Goal: Task Accomplishment & Management: Use online tool/utility

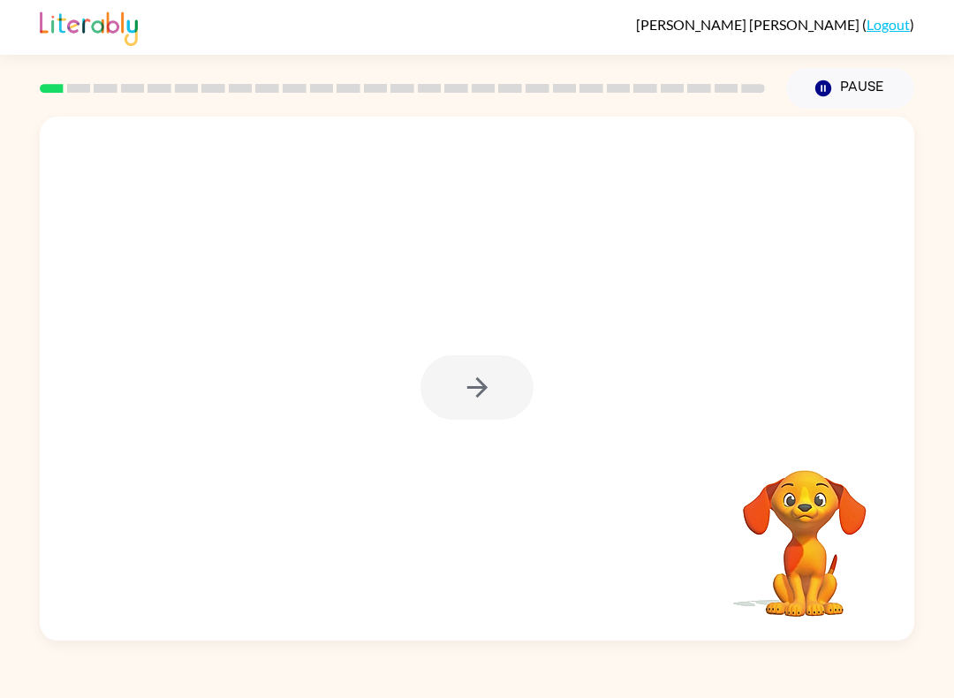
click at [473, 399] on div at bounding box center [476, 387] width 113 height 64
click at [450, 352] on div at bounding box center [477, 379] width 874 height 524
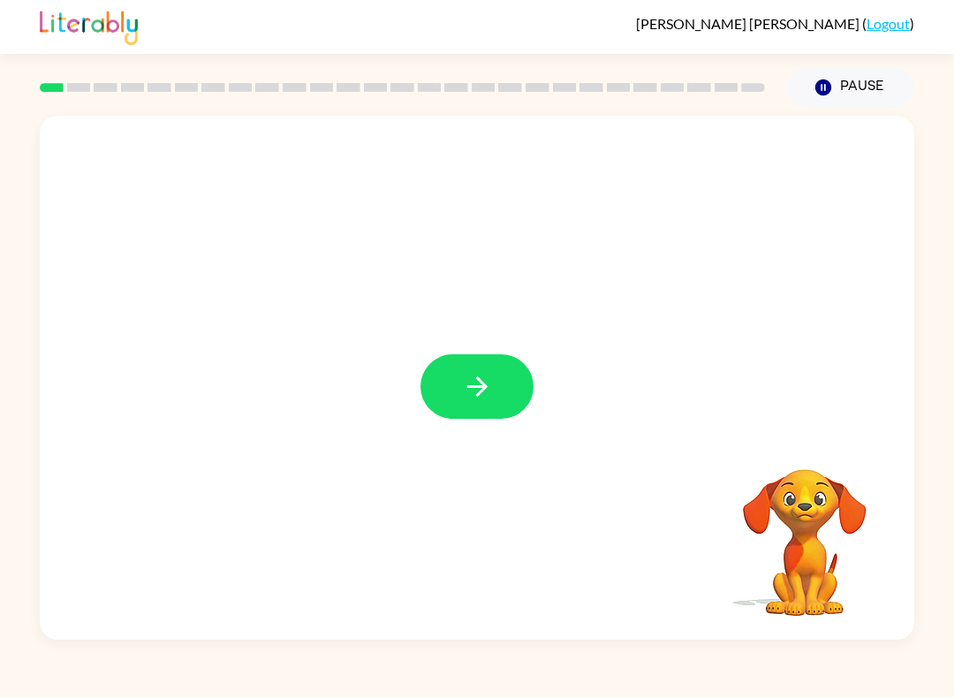
click at [470, 375] on icon "button" at bounding box center [477, 387] width 31 height 31
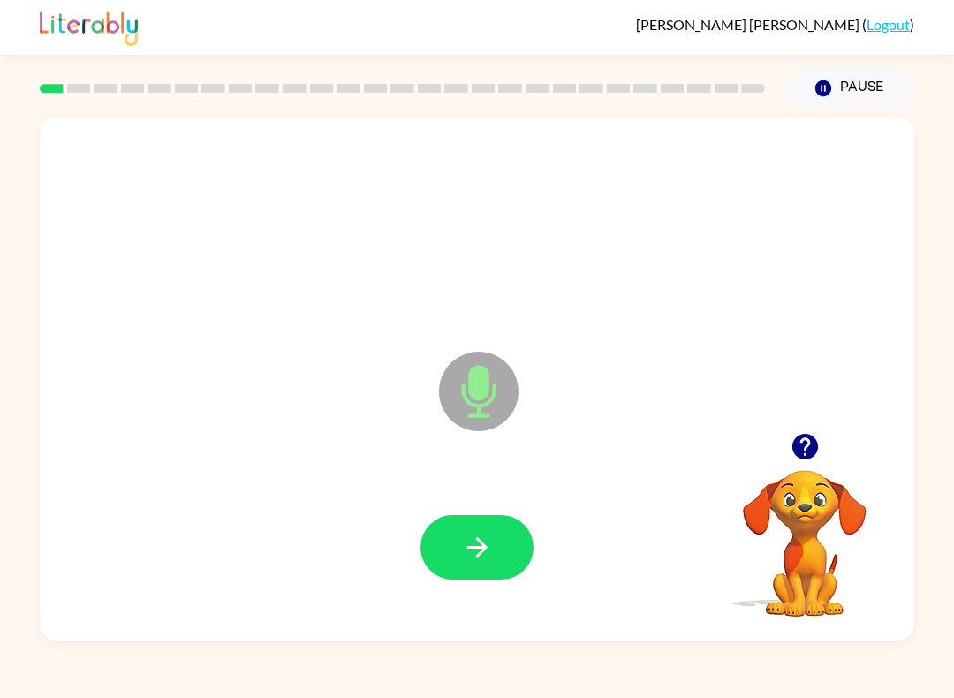
click at [472, 542] on icon "button" at bounding box center [477, 547] width 31 height 31
click at [464, 554] on icon "button" at bounding box center [477, 547] width 31 height 31
click at [470, 530] on button "button" at bounding box center [476, 547] width 113 height 64
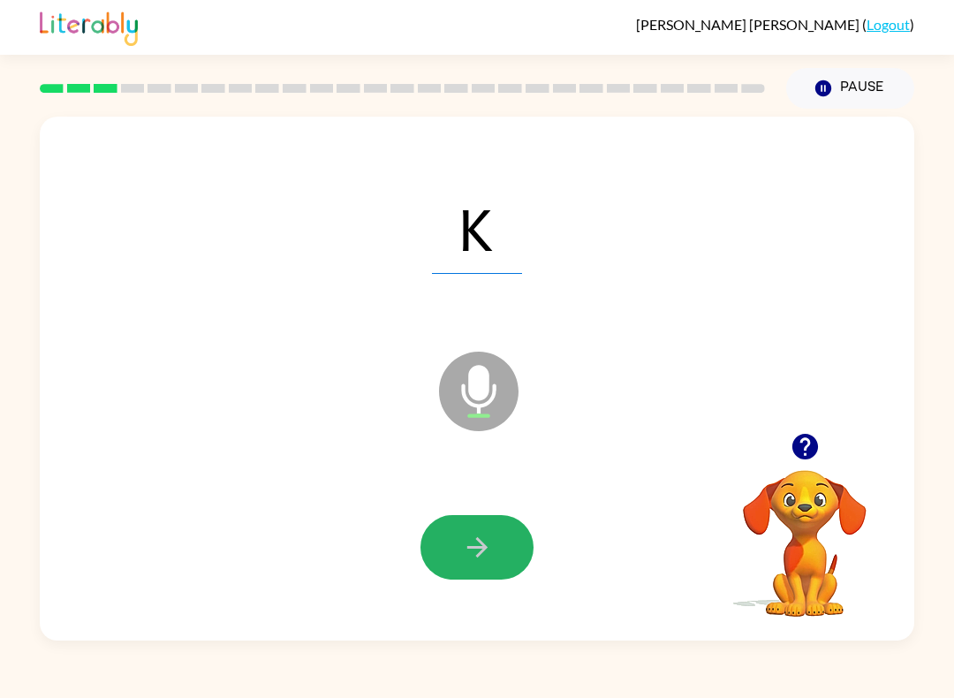
click at [457, 556] on button "button" at bounding box center [476, 547] width 113 height 64
click at [457, 527] on button "button" at bounding box center [476, 547] width 113 height 64
click at [460, 543] on button "button" at bounding box center [476, 547] width 113 height 64
click at [465, 519] on button "button" at bounding box center [476, 547] width 113 height 64
click at [455, 551] on button "button" at bounding box center [476, 547] width 113 height 64
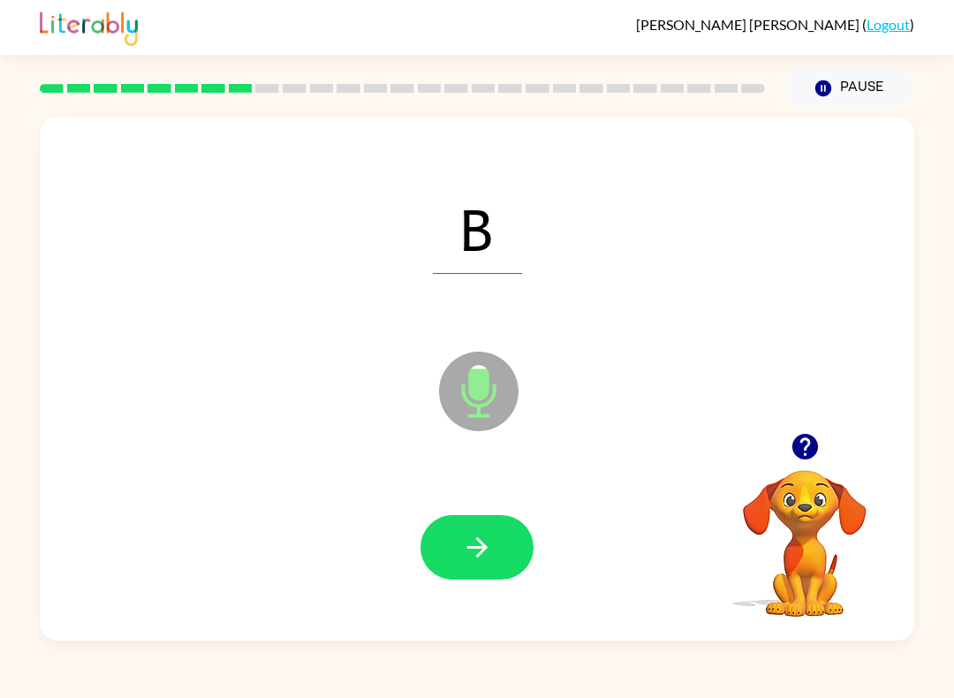
click at [482, 572] on button "button" at bounding box center [476, 547] width 113 height 64
click at [489, 549] on icon "button" at bounding box center [477, 547] width 31 height 31
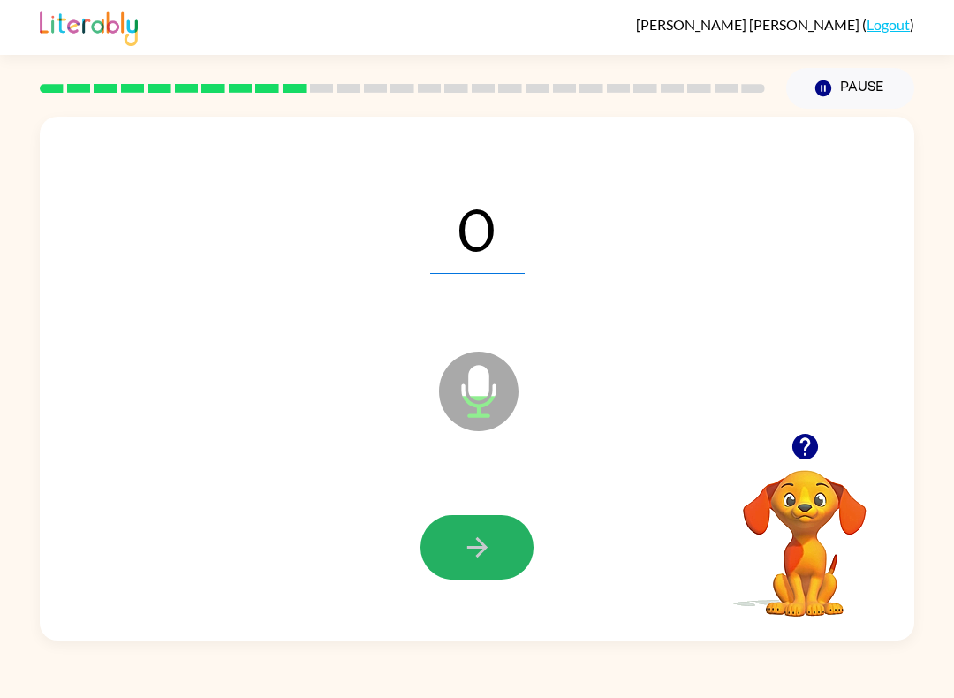
click at [480, 557] on icon "button" at bounding box center [477, 547] width 31 height 31
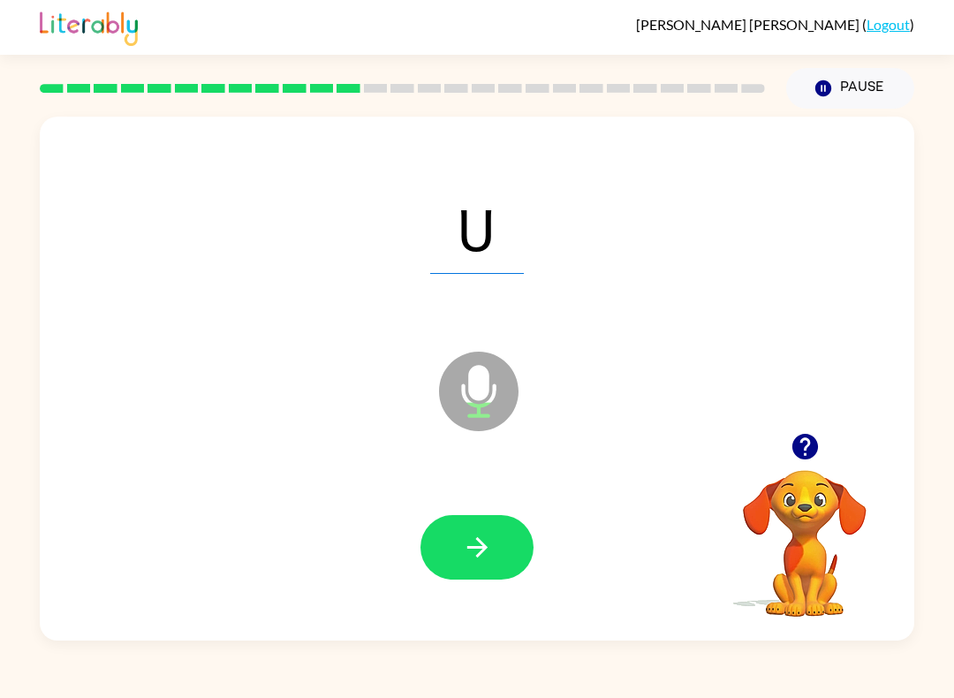
click at [471, 548] on icon "button" at bounding box center [476, 547] width 20 height 20
click at [480, 543] on icon "button" at bounding box center [476, 547] width 20 height 20
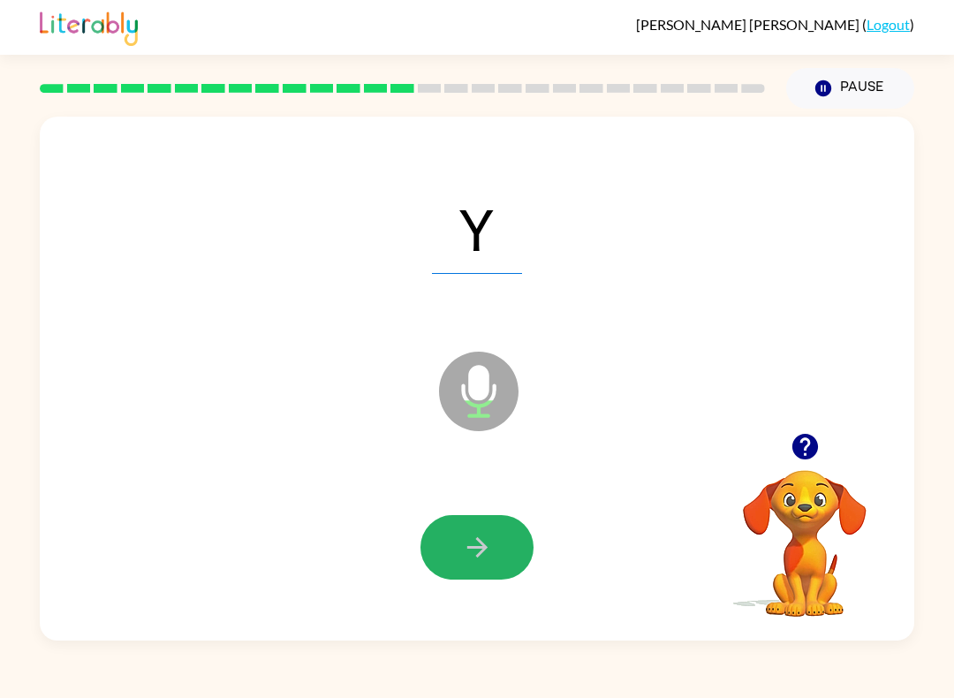
click at [473, 537] on icon "button" at bounding box center [477, 547] width 31 height 31
click at [472, 551] on icon "button" at bounding box center [477, 547] width 31 height 31
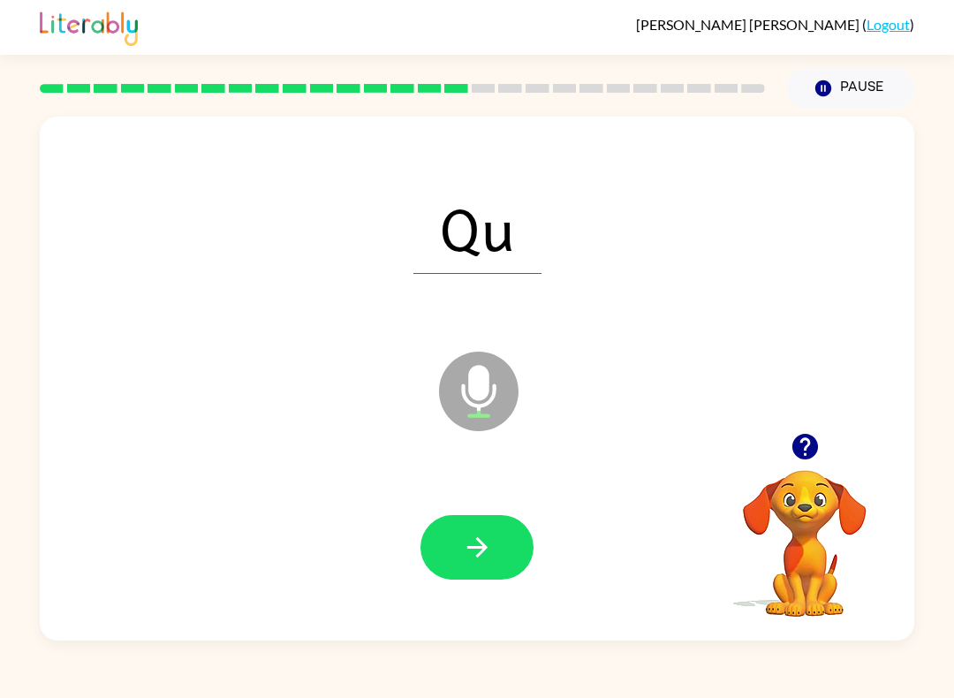
click at [463, 525] on button "button" at bounding box center [476, 547] width 113 height 64
click at [488, 548] on icon "button" at bounding box center [477, 547] width 31 height 31
click at [500, 502] on div at bounding box center [476, 547] width 839 height 151
click at [481, 525] on button "button" at bounding box center [476, 547] width 113 height 64
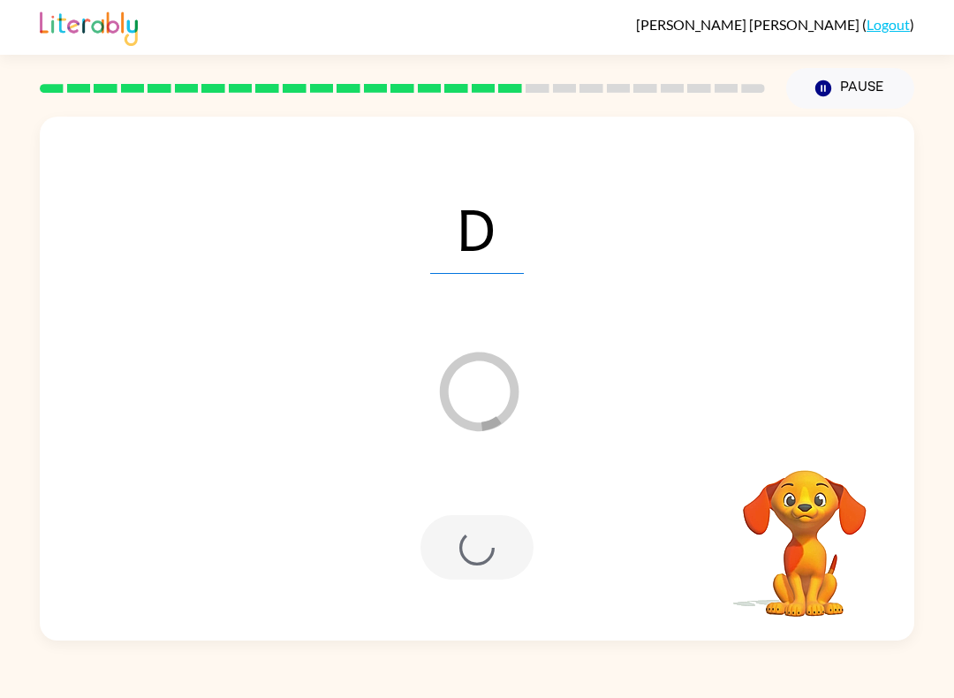
click at [468, 547] on div at bounding box center [476, 547] width 113 height 64
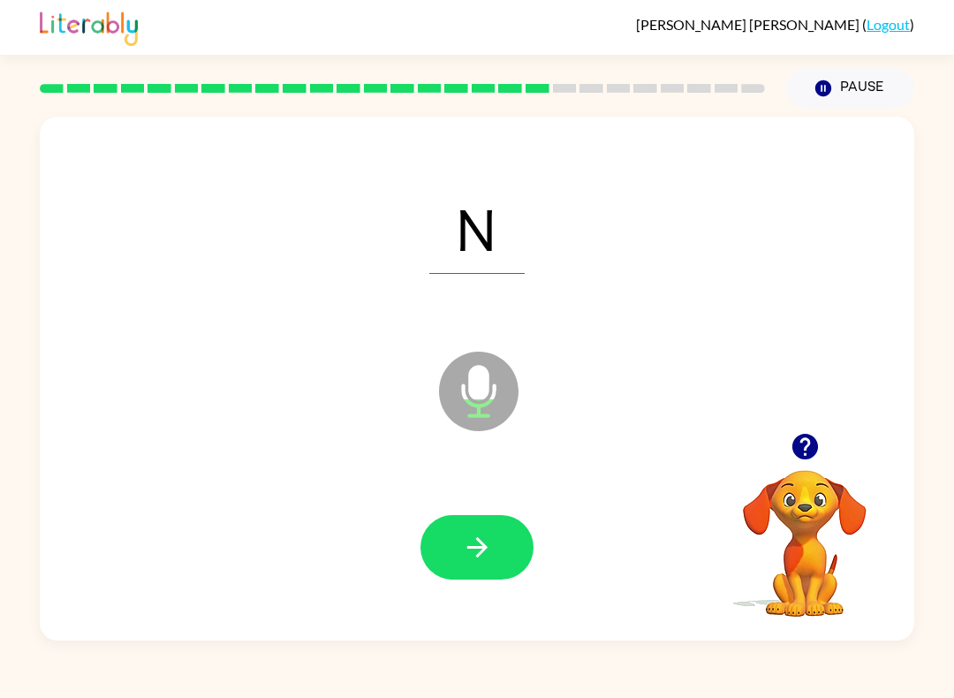
click at [468, 532] on button "button" at bounding box center [476, 547] width 113 height 64
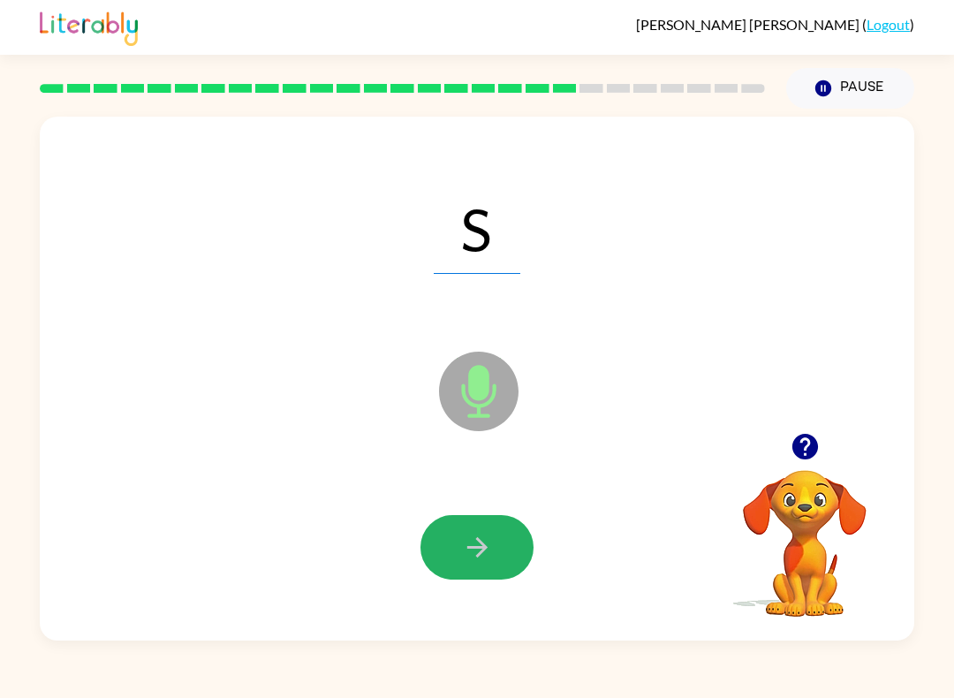
click at [458, 565] on button "button" at bounding box center [476, 547] width 113 height 64
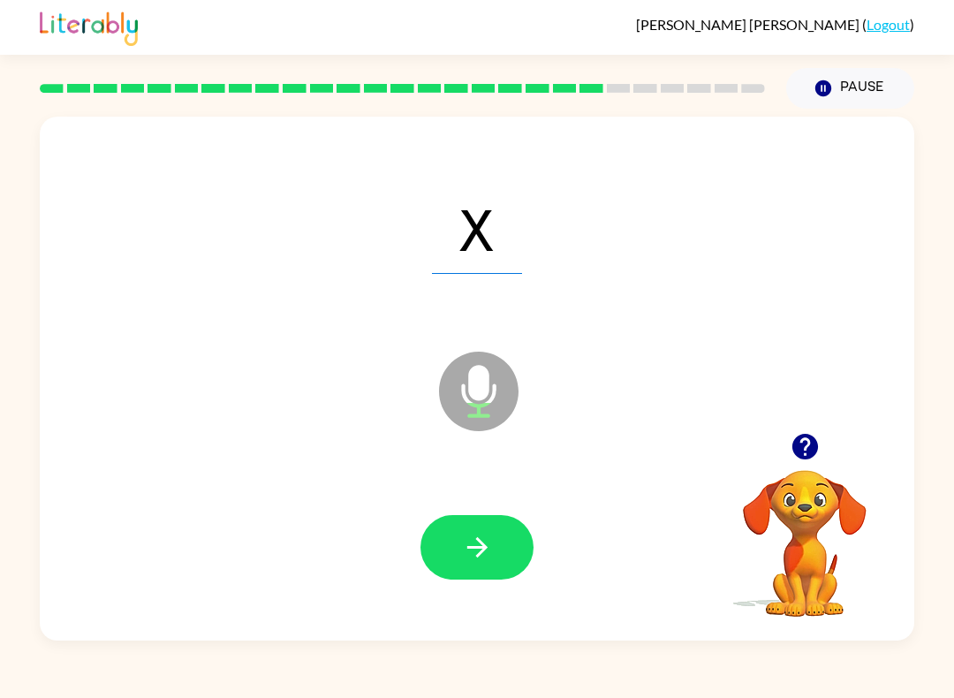
click at [430, 524] on button "button" at bounding box center [476, 547] width 113 height 64
click at [329, 519] on div at bounding box center [476, 547] width 839 height 151
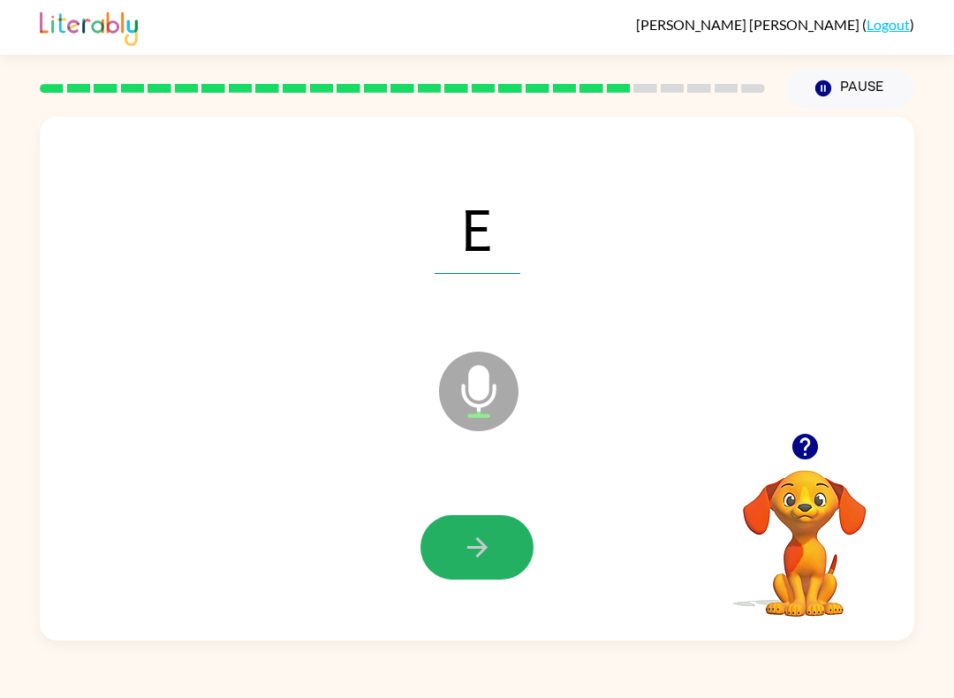
click at [498, 562] on button "button" at bounding box center [476, 547] width 113 height 64
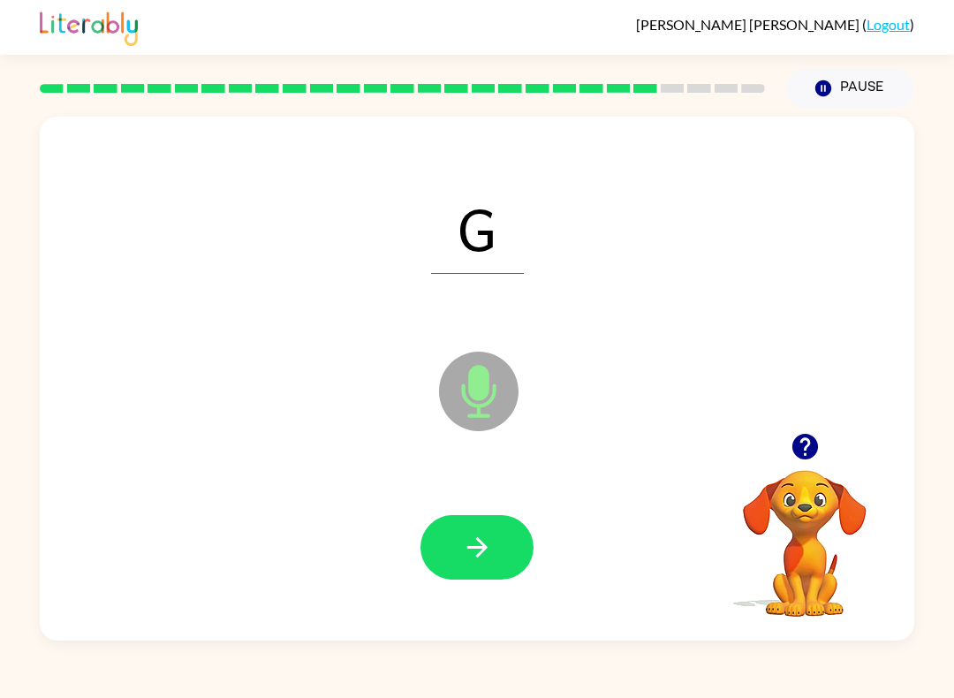
click at [436, 549] on button "button" at bounding box center [476, 547] width 113 height 64
click at [467, 538] on icon "button" at bounding box center [477, 547] width 31 height 31
click at [477, 537] on icon "button" at bounding box center [477, 547] width 31 height 31
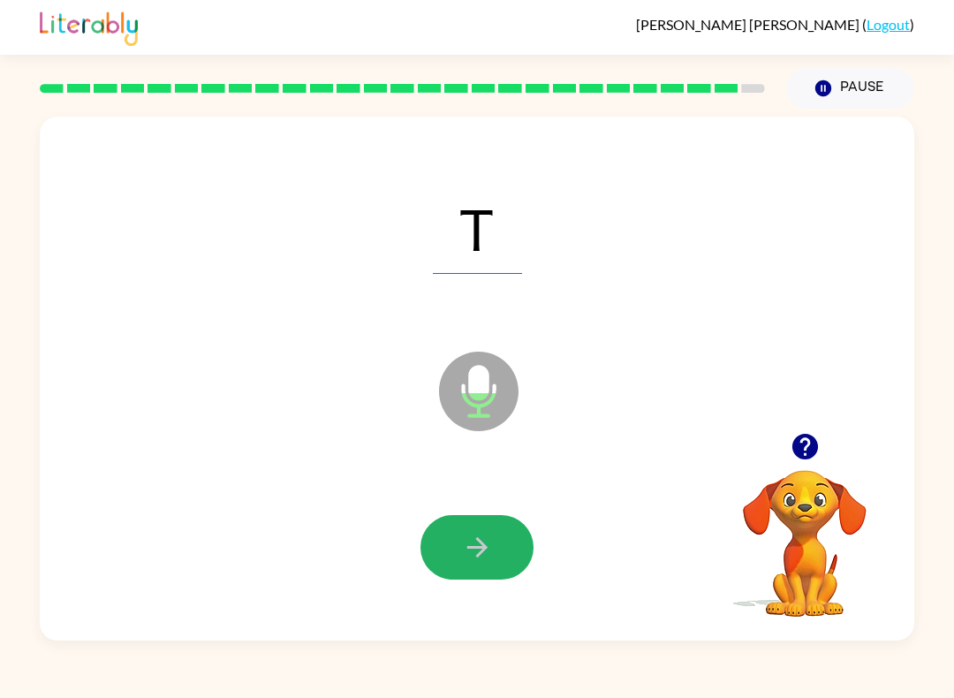
click at [435, 533] on button "button" at bounding box center [476, 547] width 113 height 64
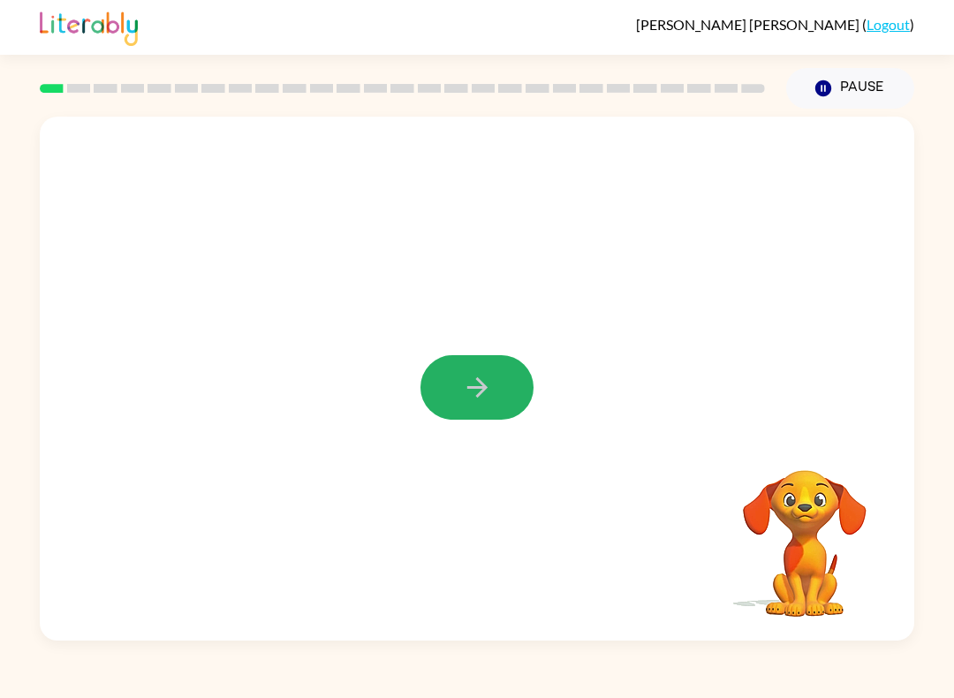
click at [497, 397] on button "button" at bounding box center [476, 387] width 113 height 64
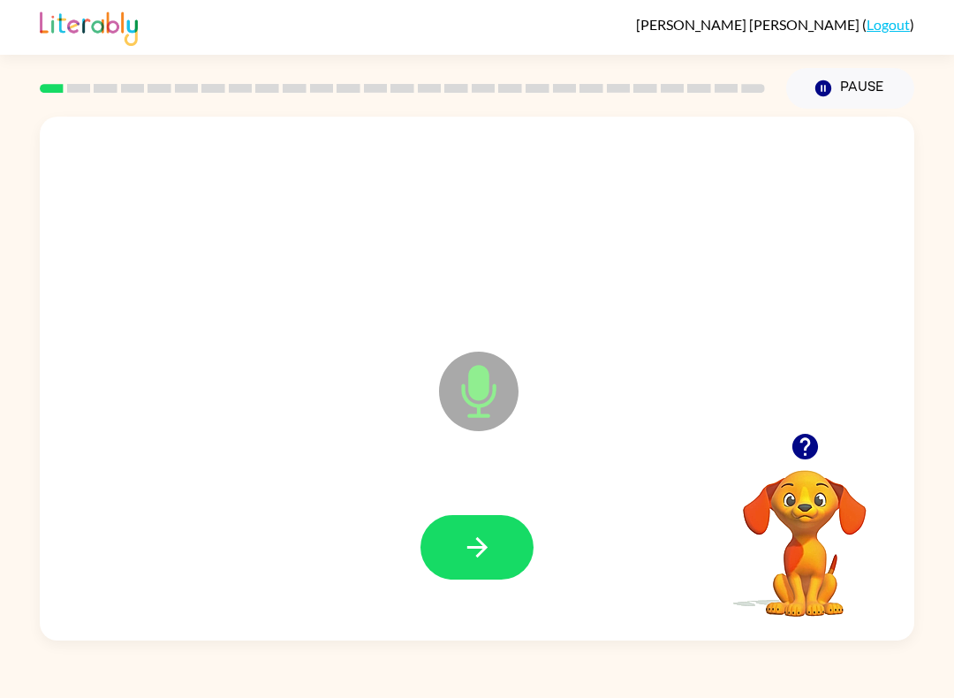
click at [495, 548] on button "button" at bounding box center [476, 547] width 113 height 64
click at [474, 548] on icon "button" at bounding box center [476, 547] width 20 height 20
click at [469, 544] on icon "button" at bounding box center [477, 547] width 31 height 31
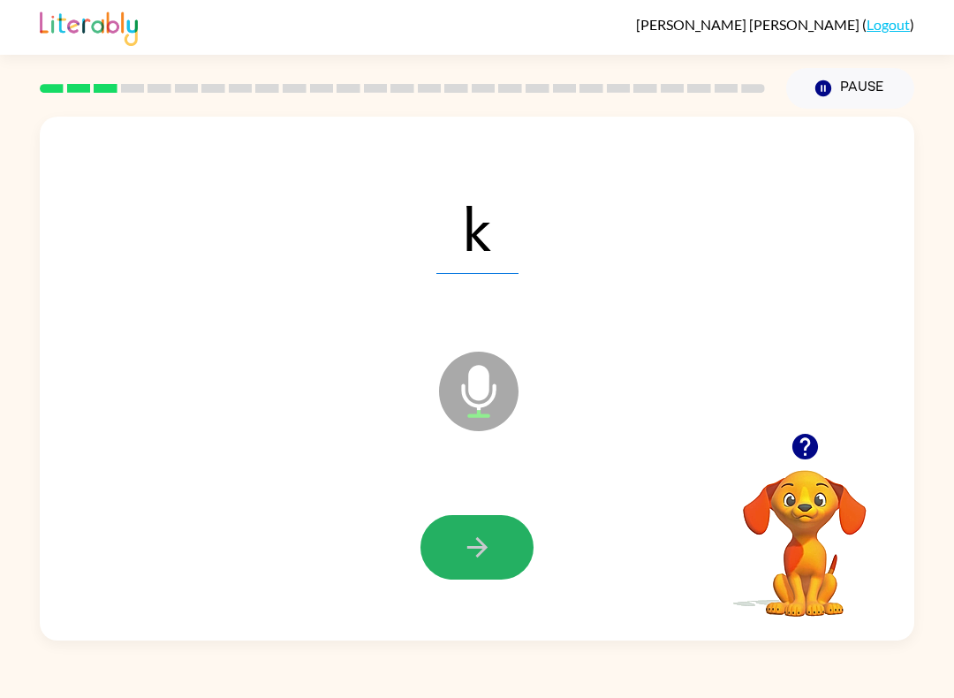
click at [438, 523] on button "button" at bounding box center [476, 547] width 113 height 64
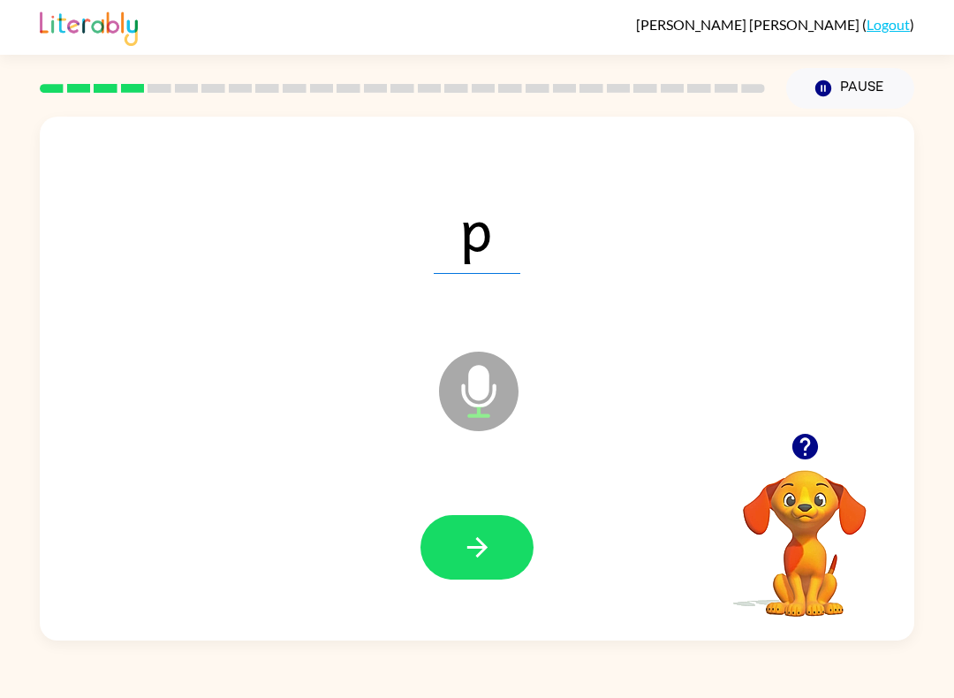
click at [506, 579] on button "button" at bounding box center [476, 547] width 113 height 64
click at [481, 548] on icon "button" at bounding box center [476, 547] width 20 height 20
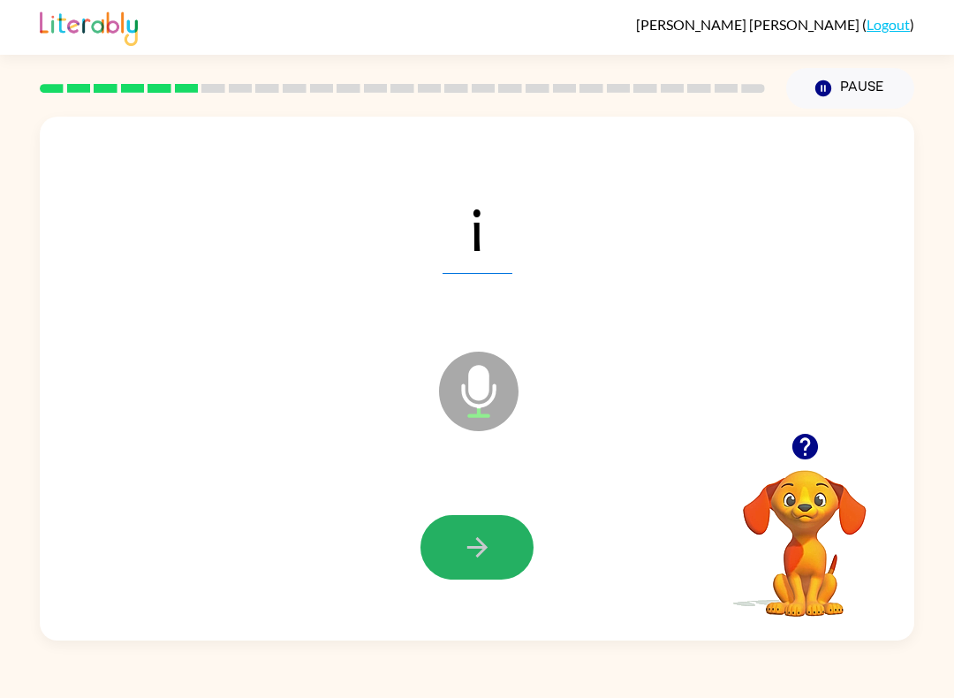
click at [495, 553] on button "button" at bounding box center [476, 547] width 113 height 64
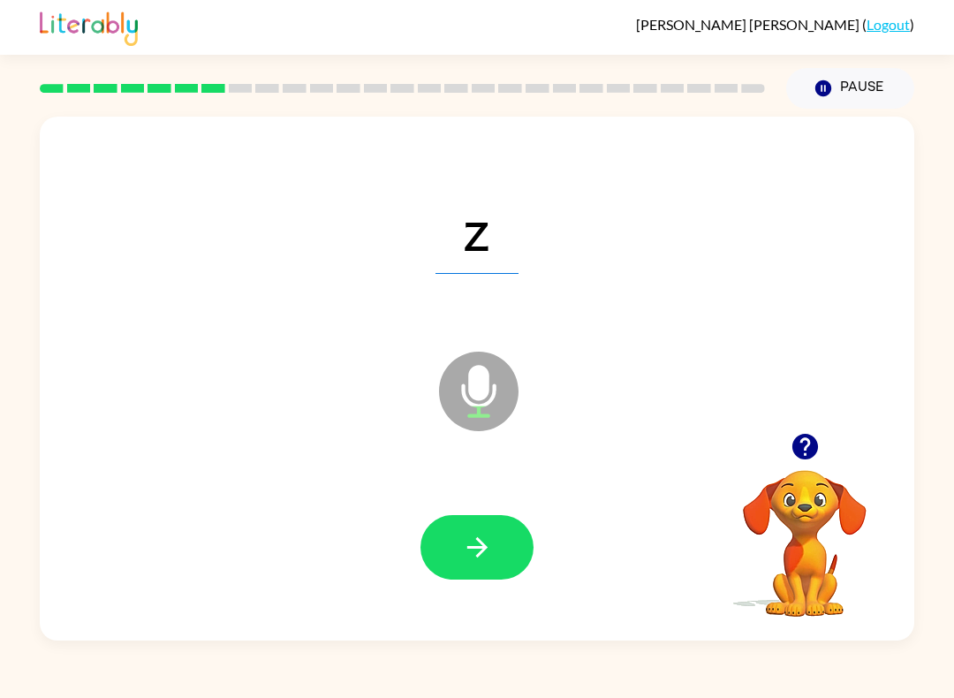
click at [489, 525] on button "button" at bounding box center [476, 547] width 113 height 64
click at [437, 529] on button "button" at bounding box center [476, 547] width 113 height 64
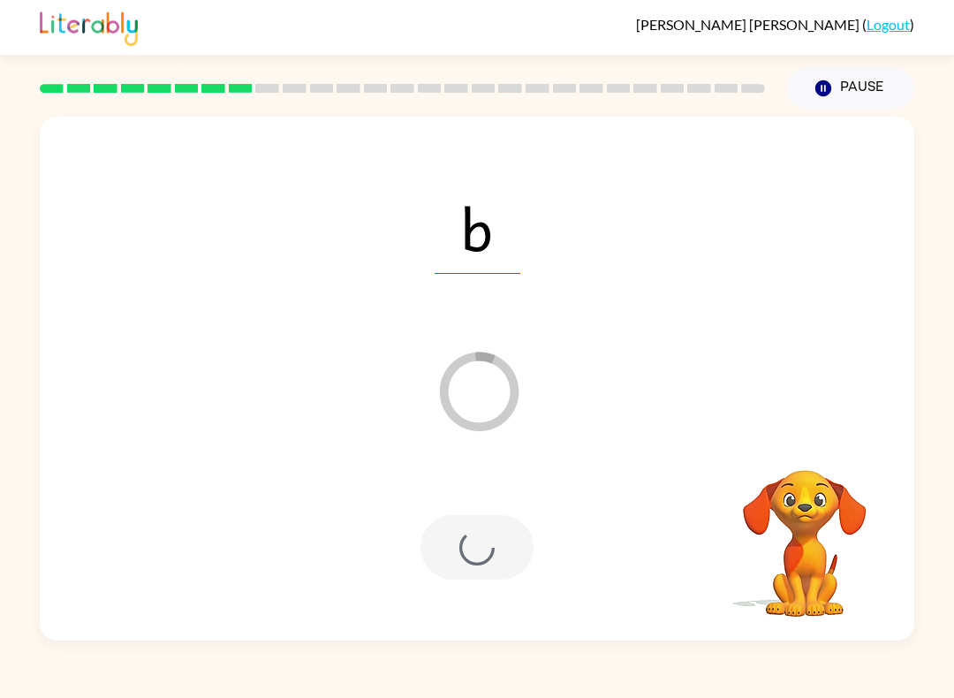
click at [508, 521] on div at bounding box center [476, 547] width 113 height 64
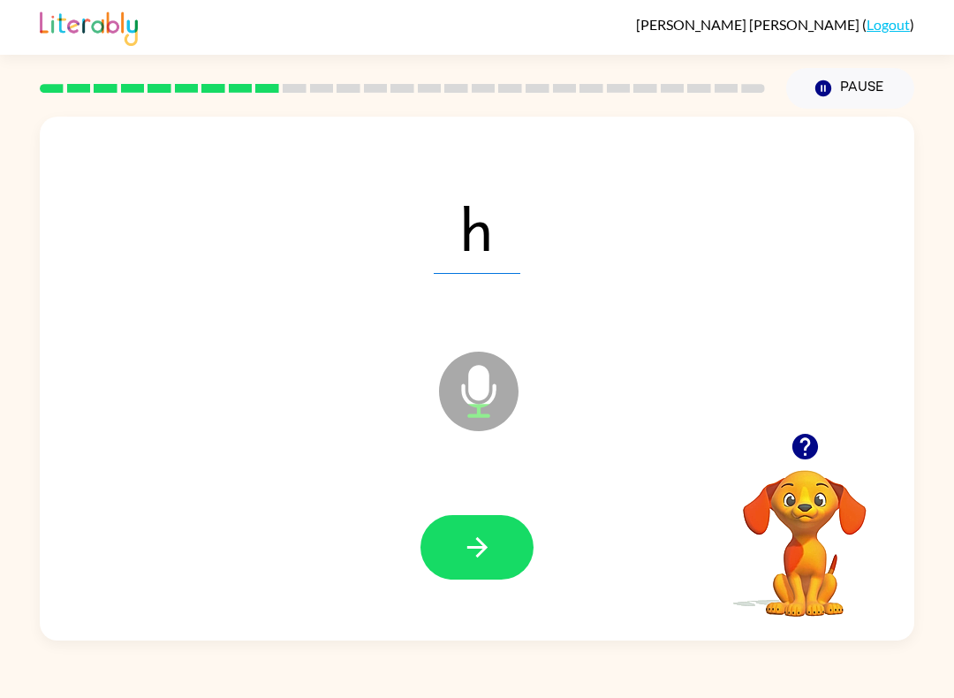
click at [480, 566] on button "button" at bounding box center [476, 547] width 113 height 64
click at [521, 536] on button "button" at bounding box center [476, 547] width 113 height 64
click at [470, 534] on icon "button" at bounding box center [477, 547] width 31 height 31
click at [474, 504] on div at bounding box center [476, 547] width 839 height 151
click at [493, 578] on button "button" at bounding box center [476, 547] width 113 height 64
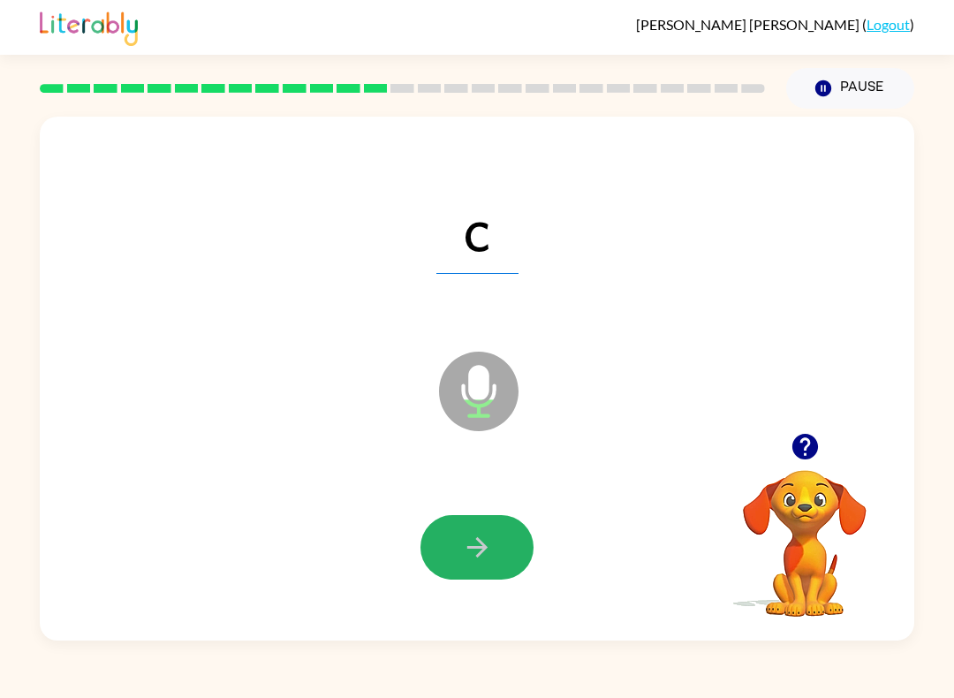
click at [512, 528] on button "button" at bounding box center [476, 547] width 113 height 64
click at [487, 544] on icon "button" at bounding box center [477, 547] width 31 height 31
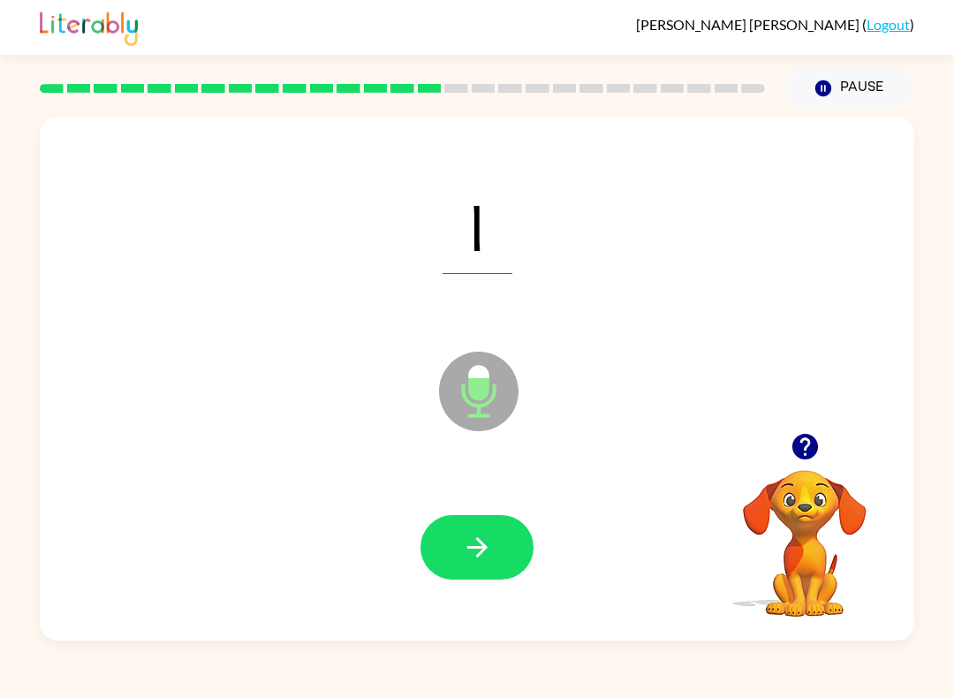
click at [485, 522] on button "button" at bounding box center [476, 547] width 113 height 64
click at [474, 563] on icon "button" at bounding box center [477, 547] width 31 height 31
click at [519, 541] on button "button" at bounding box center [476, 547] width 113 height 64
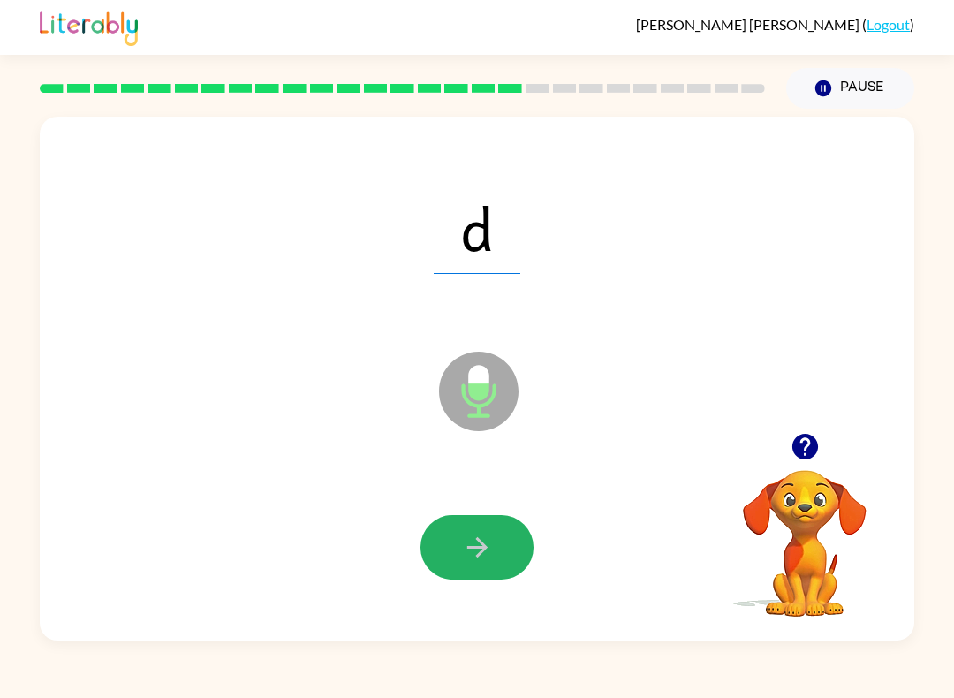
click at [457, 544] on button "button" at bounding box center [476, 547] width 113 height 64
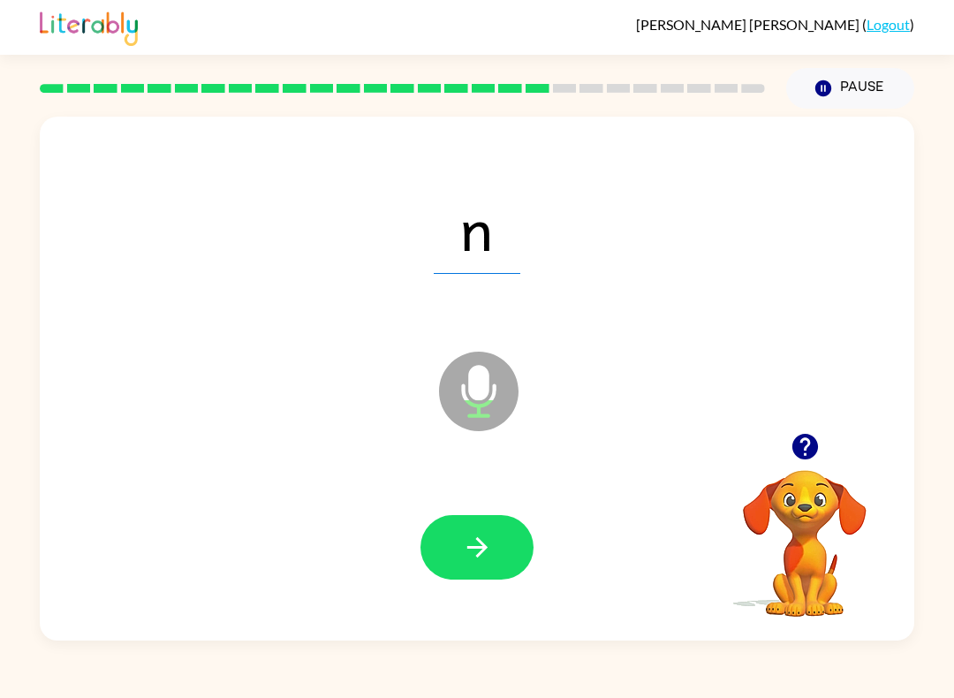
click at [518, 533] on button "button" at bounding box center [476, 547] width 113 height 64
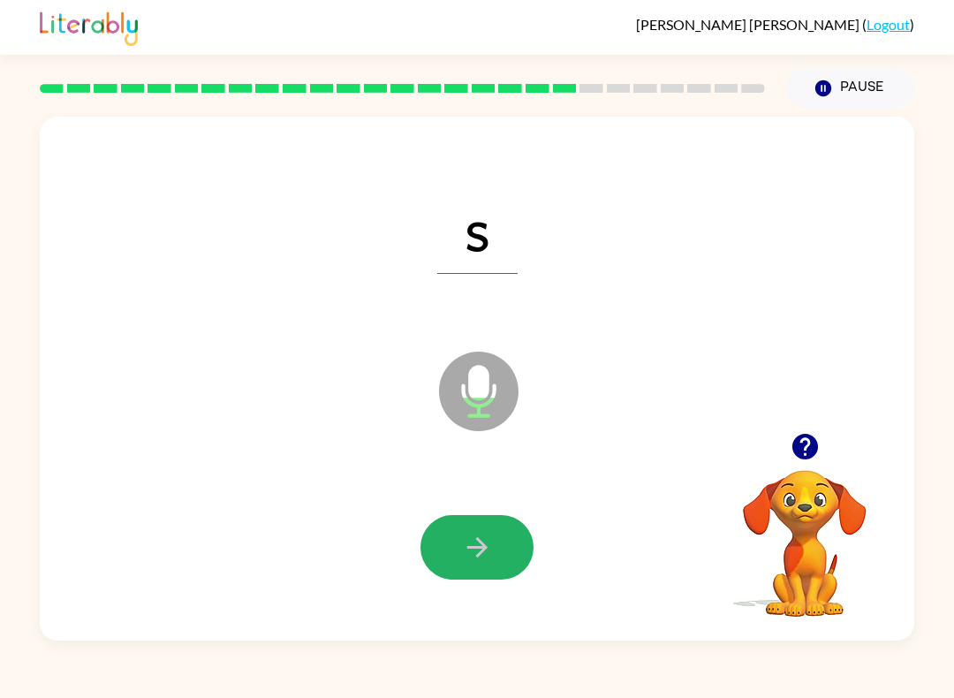
click at [500, 545] on button "button" at bounding box center [476, 547] width 113 height 64
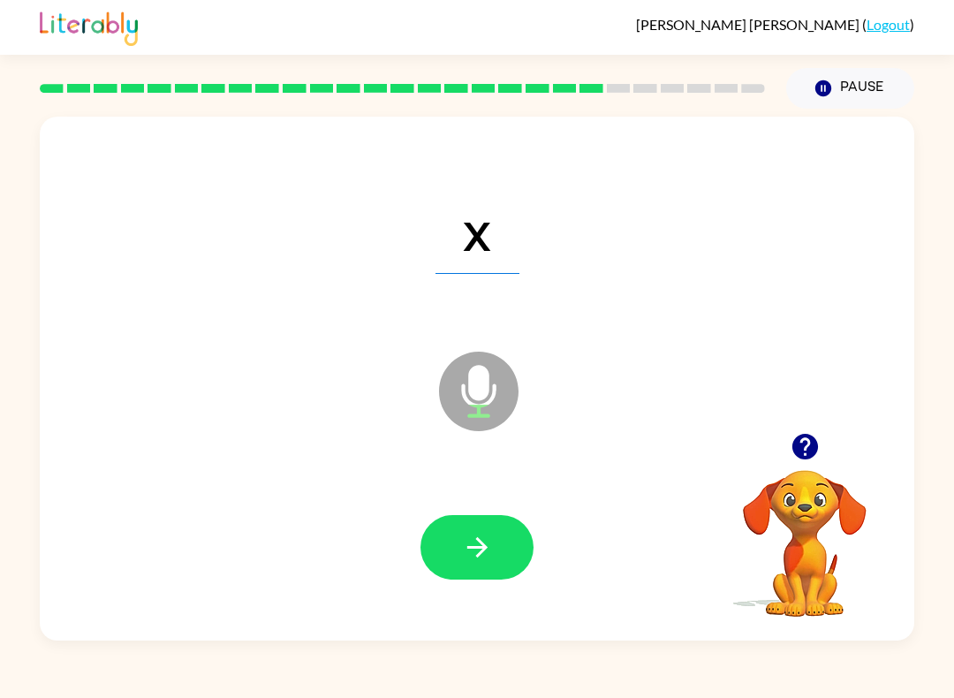
click at [477, 552] on icon "button" at bounding box center [477, 547] width 31 height 31
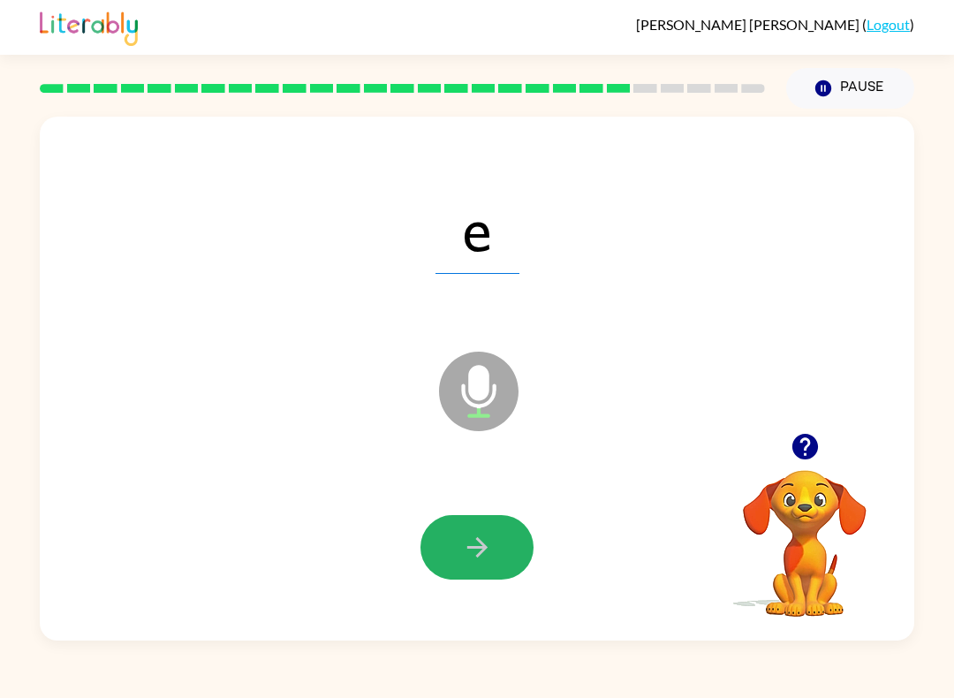
click at [470, 548] on icon "button" at bounding box center [476, 547] width 20 height 20
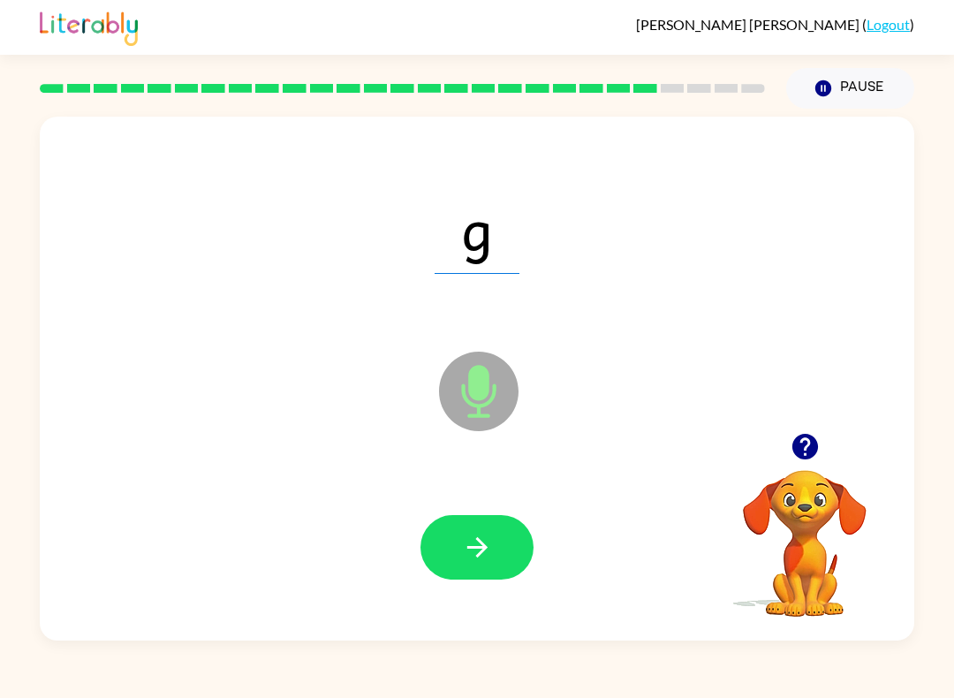
click at [476, 557] on icon "button" at bounding box center [477, 547] width 31 height 31
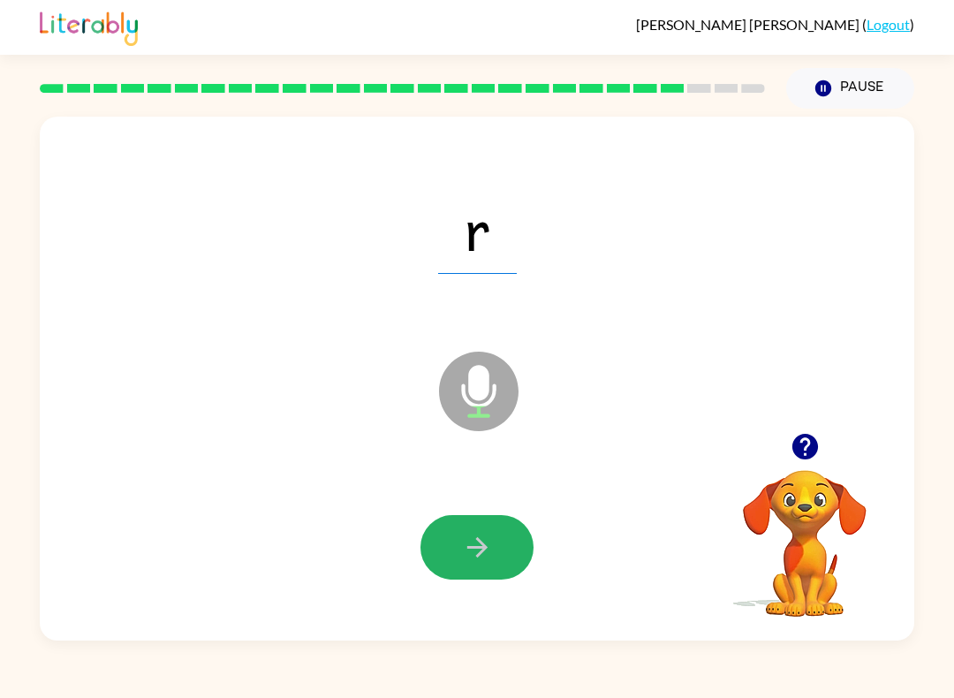
click at [471, 542] on icon "button" at bounding box center [477, 547] width 31 height 31
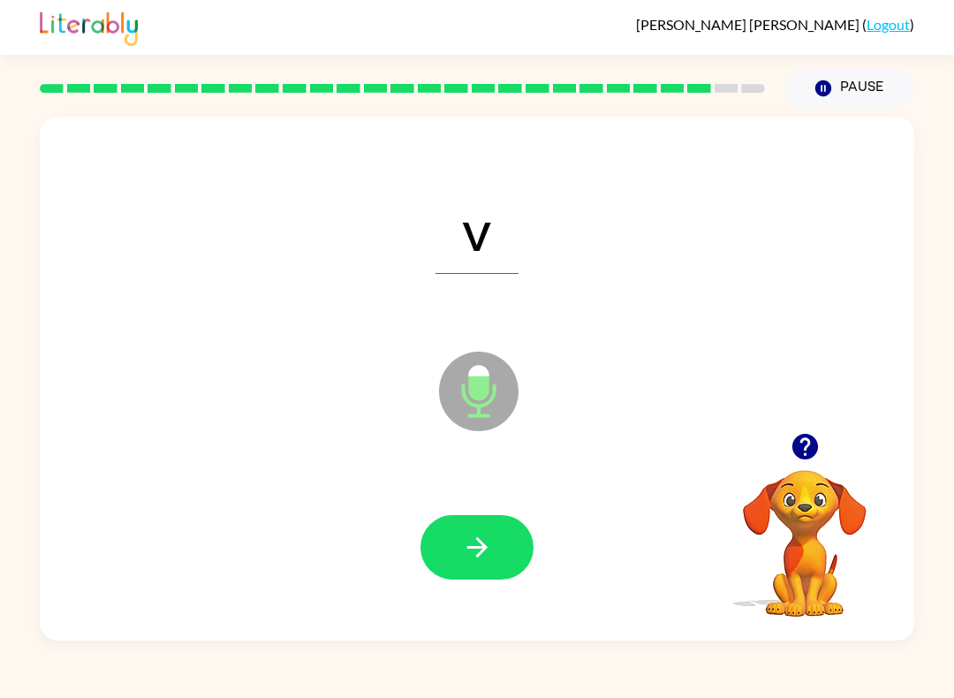
click at [437, 543] on button "button" at bounding box center [476, 547] width 113 height 64
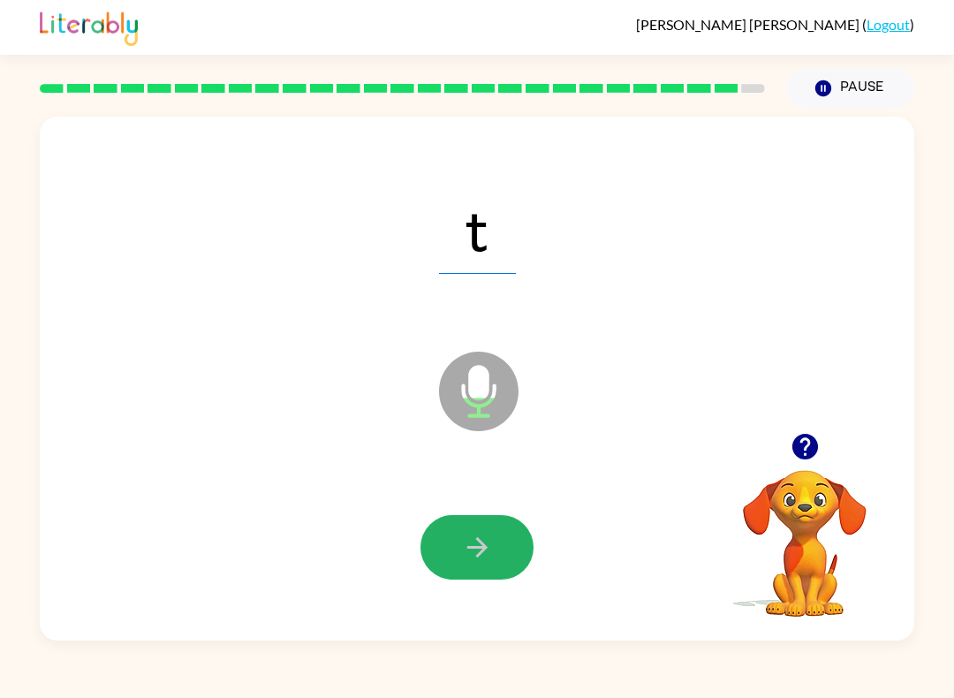
click at [473, 564] on button "button" at bounding box center [476, 547] width 113 height 64
click at [466, 549] on div at bounding box center [476, 547] width 113 height 64
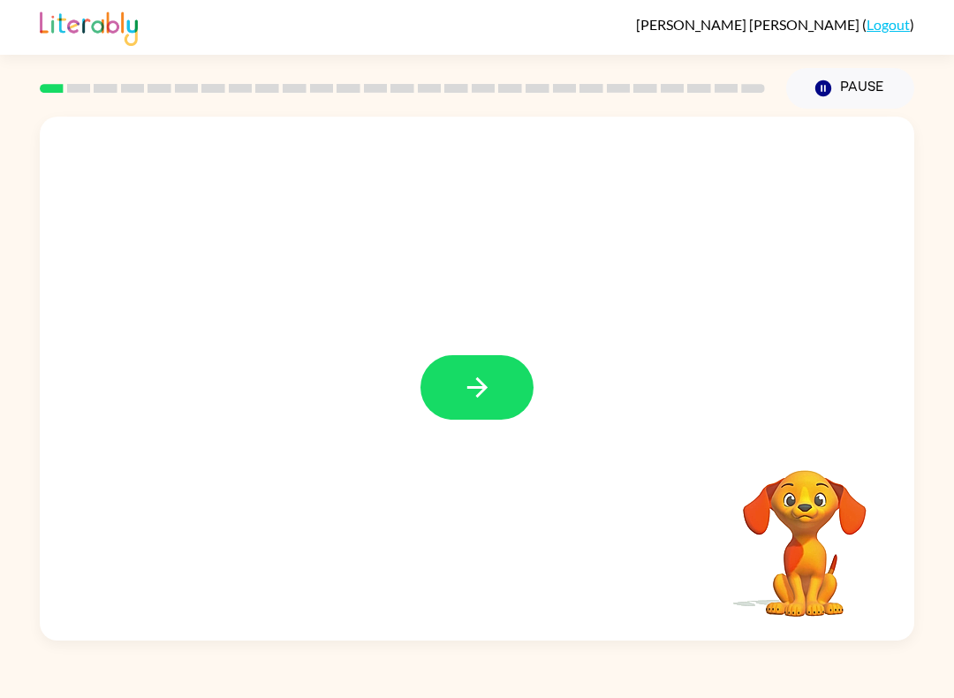
click at [491, 389] on icon "button" at bounding box center [477, 387] width 31 height 31
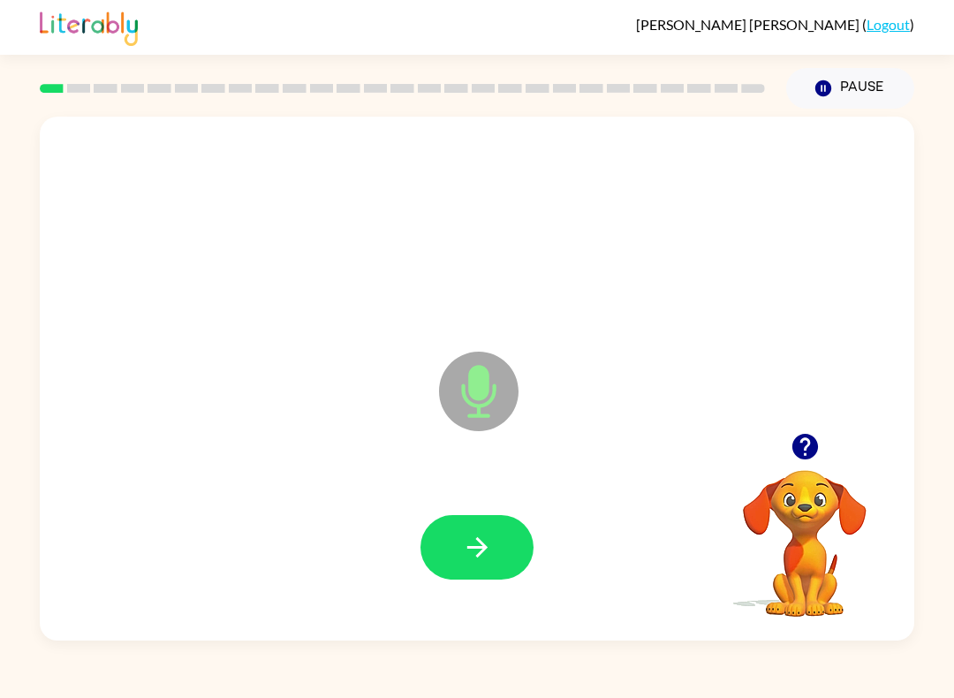
click at [512, 563] on button "button" at bounding box center [476, 547] width 113 height 64
click at [517, 527] on button "button" at bounding box center [476, 547] width 113 height 64
click at [500, 556] on button "button" at bounding box center [476, 547] width 113 height 64
click at [512, 556] on button "button" at bounding box center [476, 547] width 113 height 64
click at [506, 549] on button "button" at bounding box center [476, 547] width 113 height 64
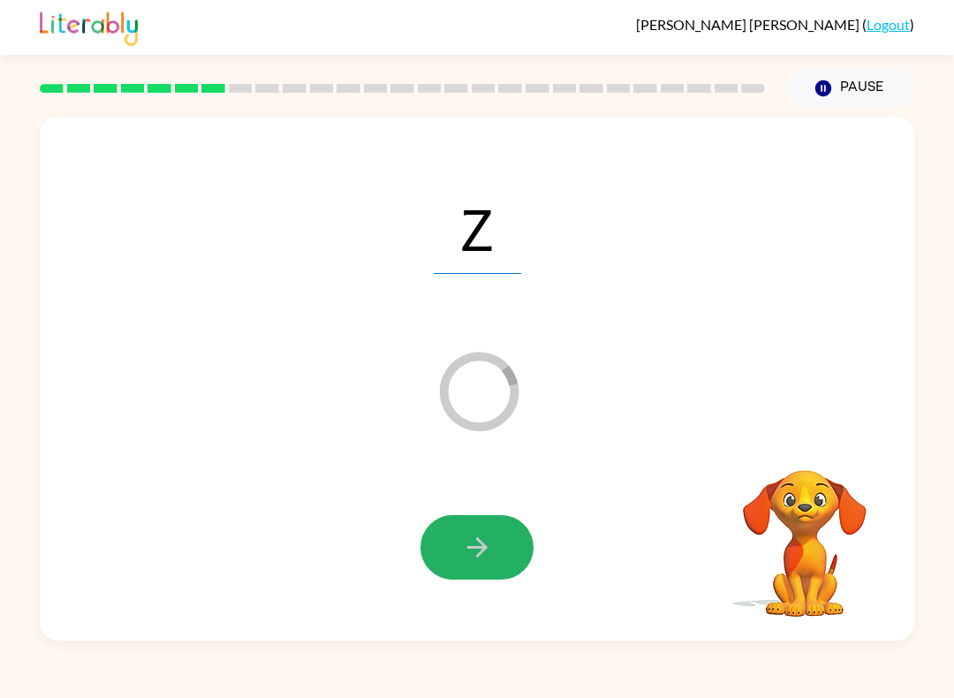
click at [510, 542] on button "button" at bounding box center [476, 547] width 113 height 64
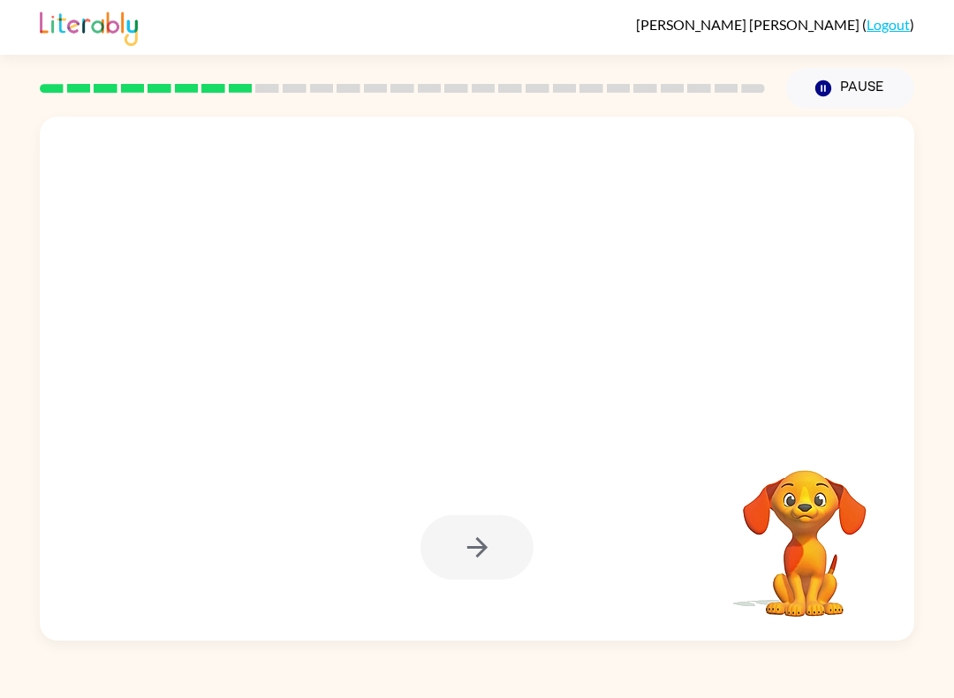
click at [861, 88] on button "Pause Pause" at bounding box center [850, 88] width 128 height 41
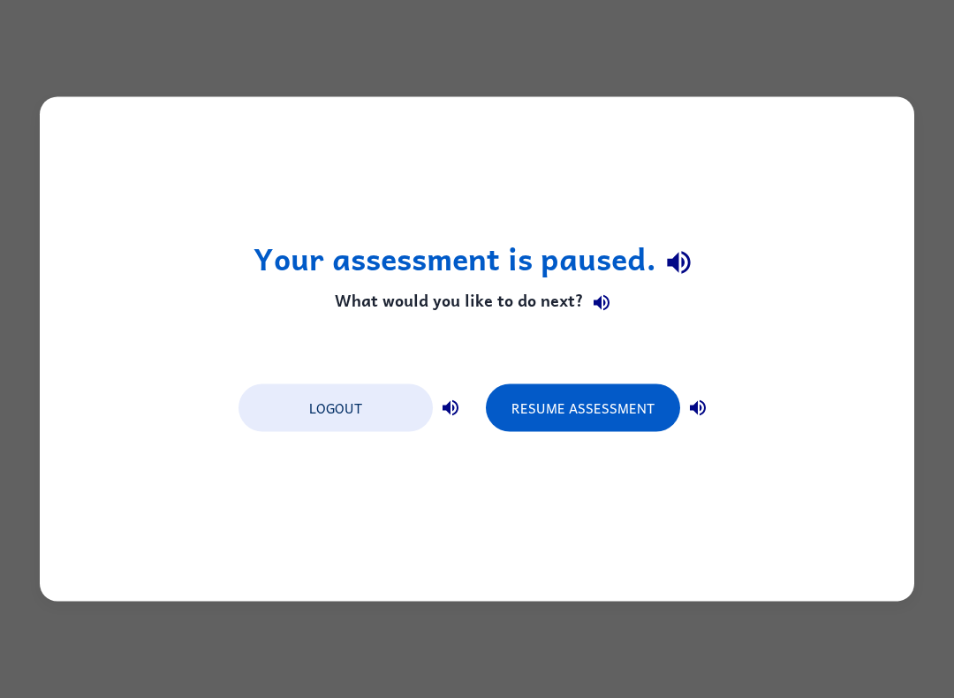
click at [594, 391] on button "Resume Assessment" at bounding box center [583, 408] width 194 height 48
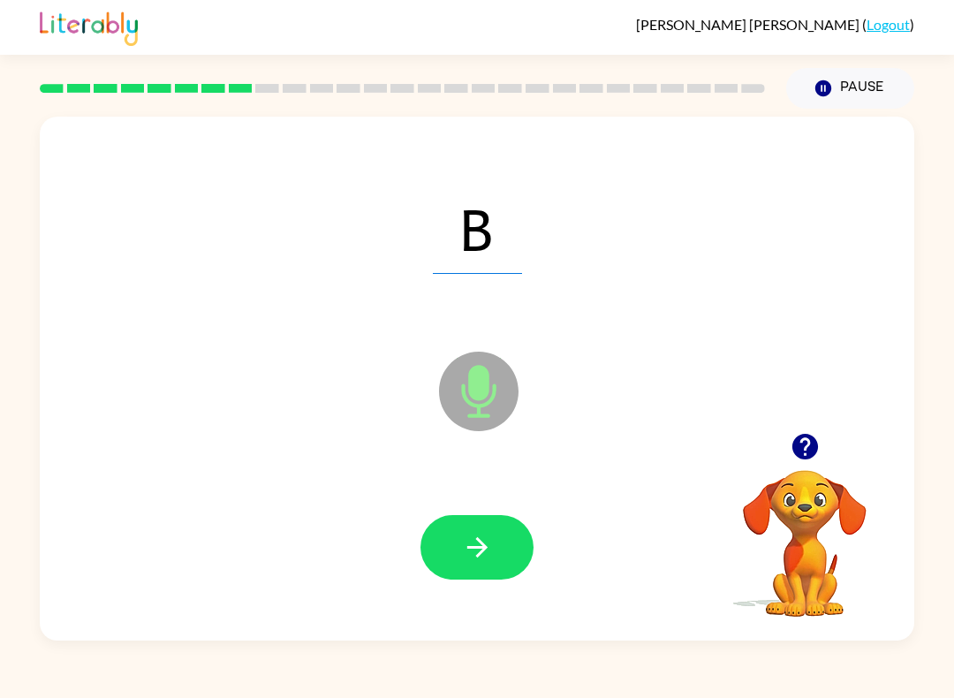
click at [514, 558] on button "button" at bounding box center [476, 547] width 113 height 64
click at [518, 555] on button "button" at bounding box center [476, 547] width 113 height 64
click at [844, 87] on button "Pause Pause" at bounding box center [850, 88] width 128 height 41
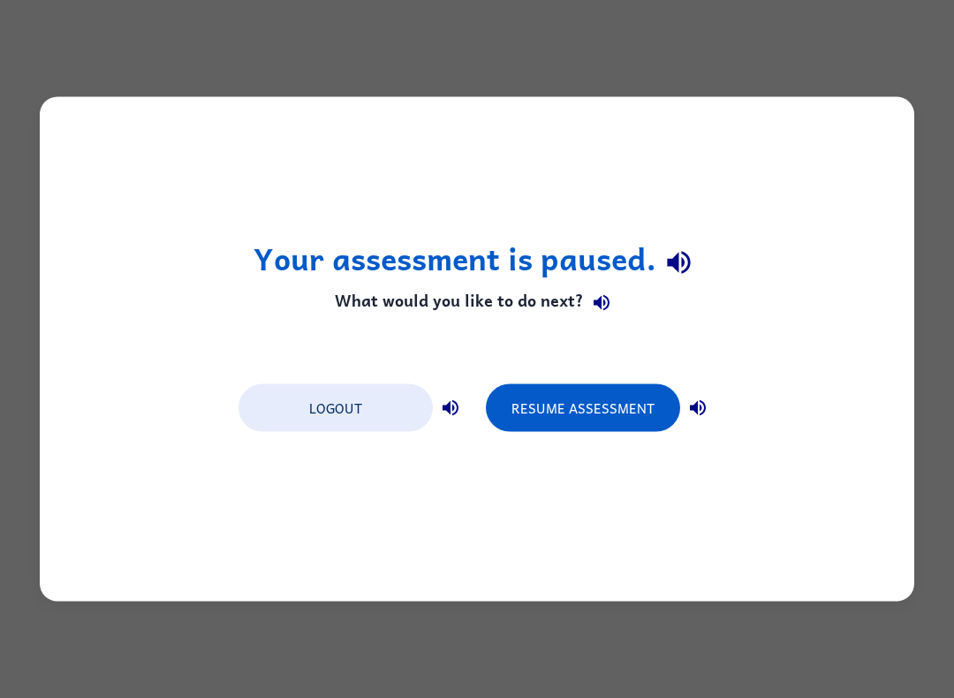
click at [584, 404] on button "Resume Assessment" at bounding box center [583, 408] width 194 height 48
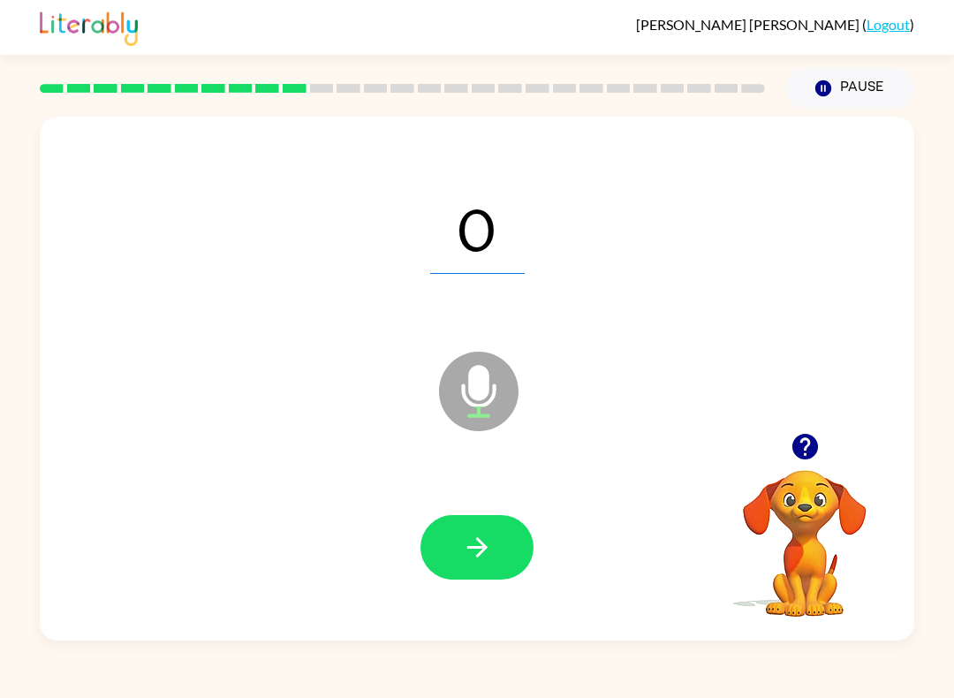
click at [500, 571] on button "button" at bounding box center [476, 547] width 113 height 64
click at [504, 552] on button "button" at bounding box center [476, 547] width 113 height 64
click at [542, 564] on div at bounding box center [476, 547] width 839 height 151
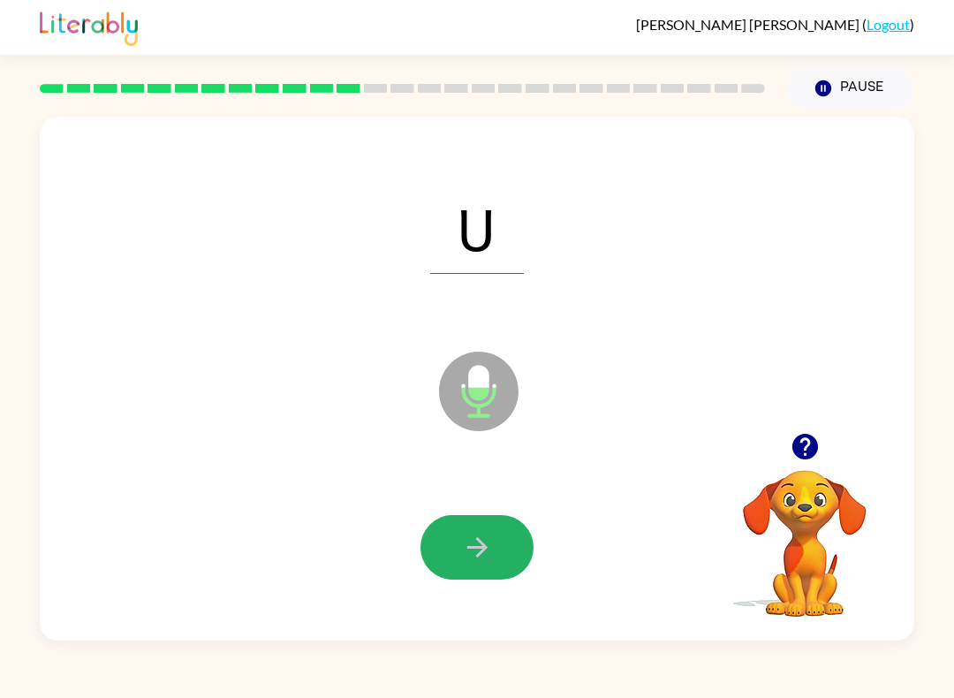
click at [530, 545] on button "button" at bounding box center [476, 547] width 113 height 64
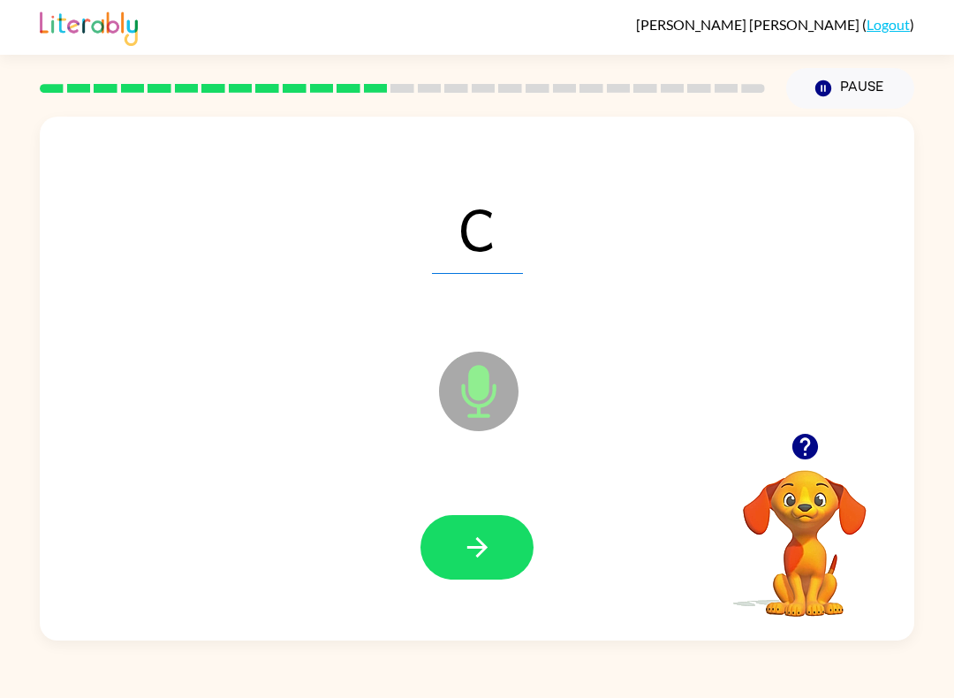
click at [525, 560] on button "button" at bounding box center [476, 547] width 113 height 64
click at [501, 533] on button "button" at bounding box center [476, 547] width 113 height 64
click at [457, 558] on button "button" at bounding box center [476, 547] width 113 height 64
click at [524, 545] on button "button" at bounding box center [476, 547] width 113 height 64
click at [501, 538] on button "button" at bounding box center [476, 547] width 113 height 64
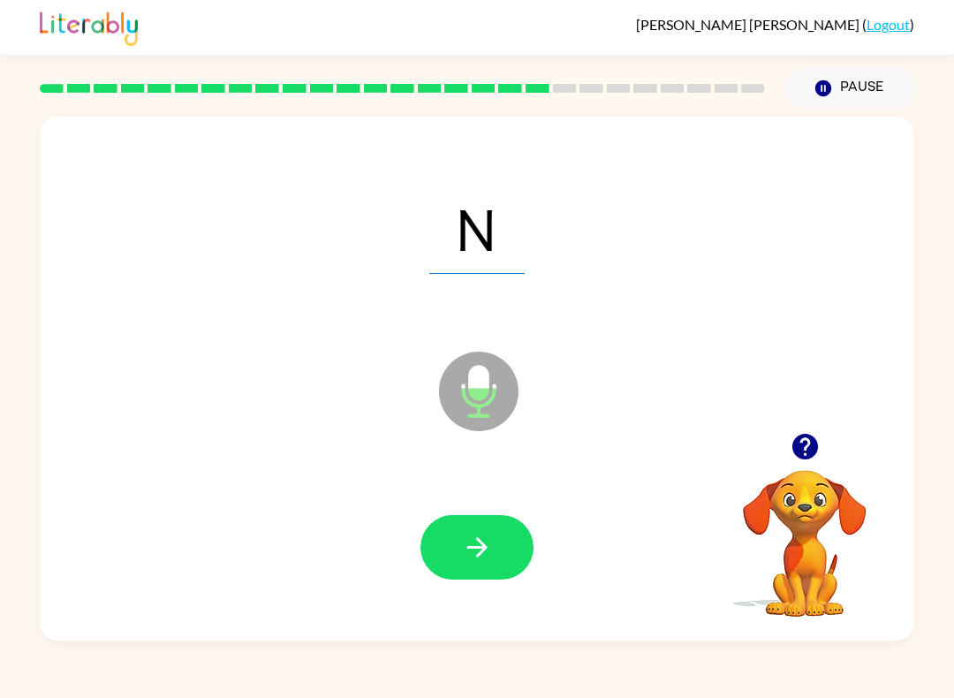
click at [495, 567] on button "button" at bounding box center [476, 547] width 113 height 64
click at [476, 568] on button "button" at bounding box center [476, 547] width 113 height 64
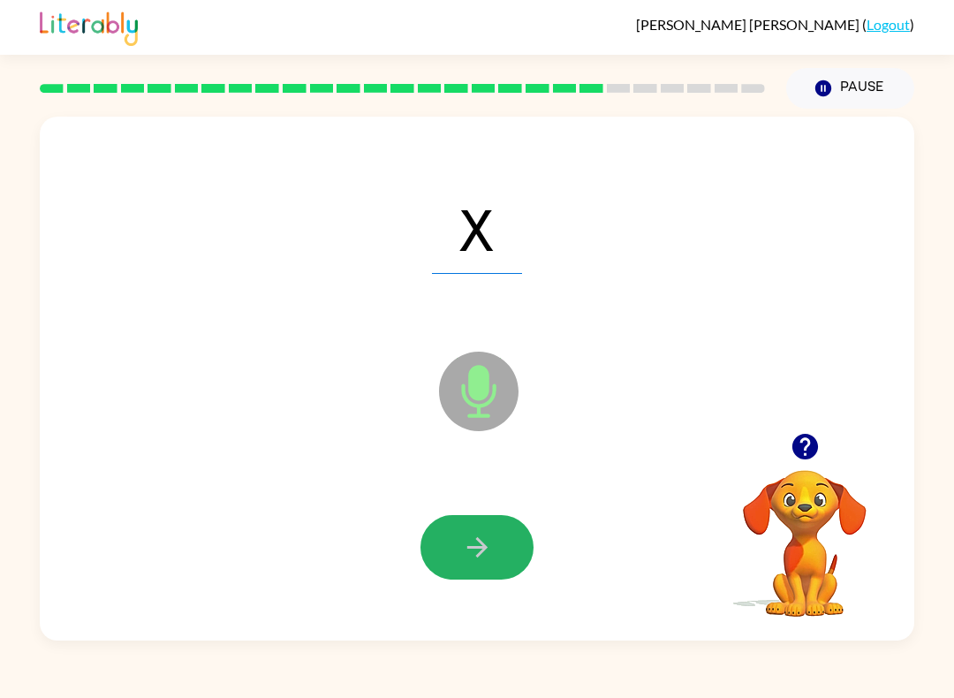
click at [516, 556] on button "button" at bounding box center [476, 547] width 113 height 64
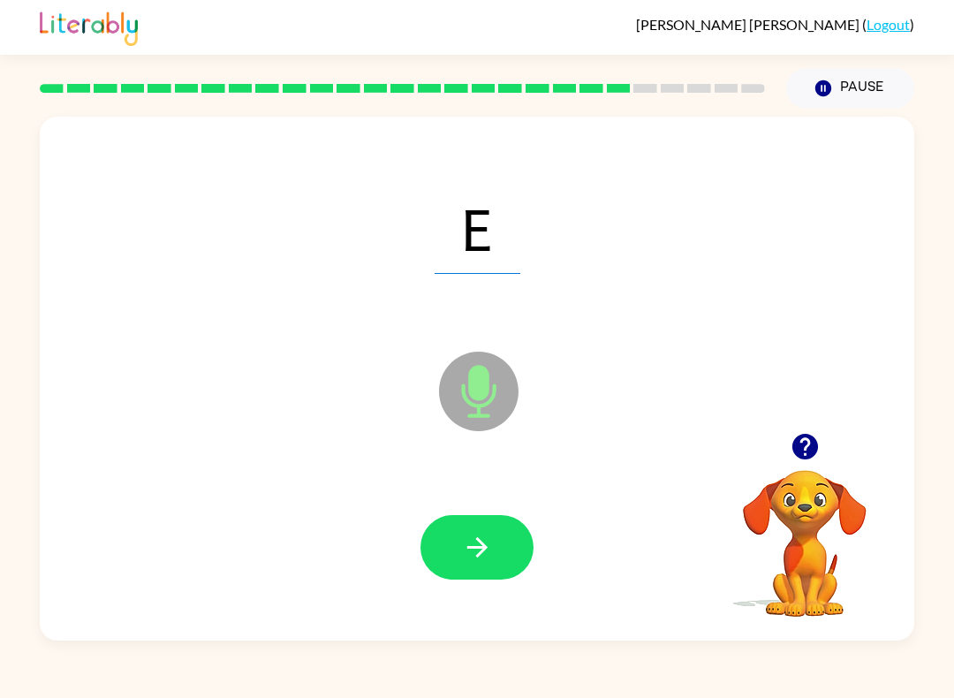
click at [500, 548] on button "button" at bounding box center [476, 547] width 113 height 64
click at [497, 531] on button "button" at bounding box center [476, 547] width 113 height 64
click at [485, 552] on icon "button" at bounding box center [477, 547] width 31 height 31
click at [489, 552] on icon "button" at bounding box center [477, 547] width 31 height 31
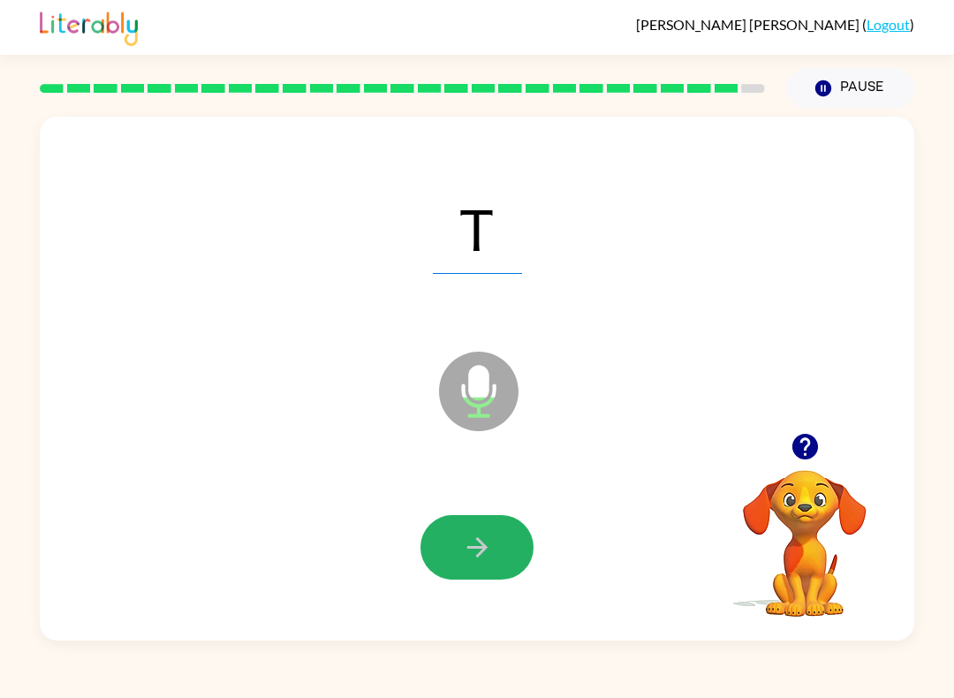
click at [471, 565] on button "button" at bounding box center [476, 547] width 113 height 64
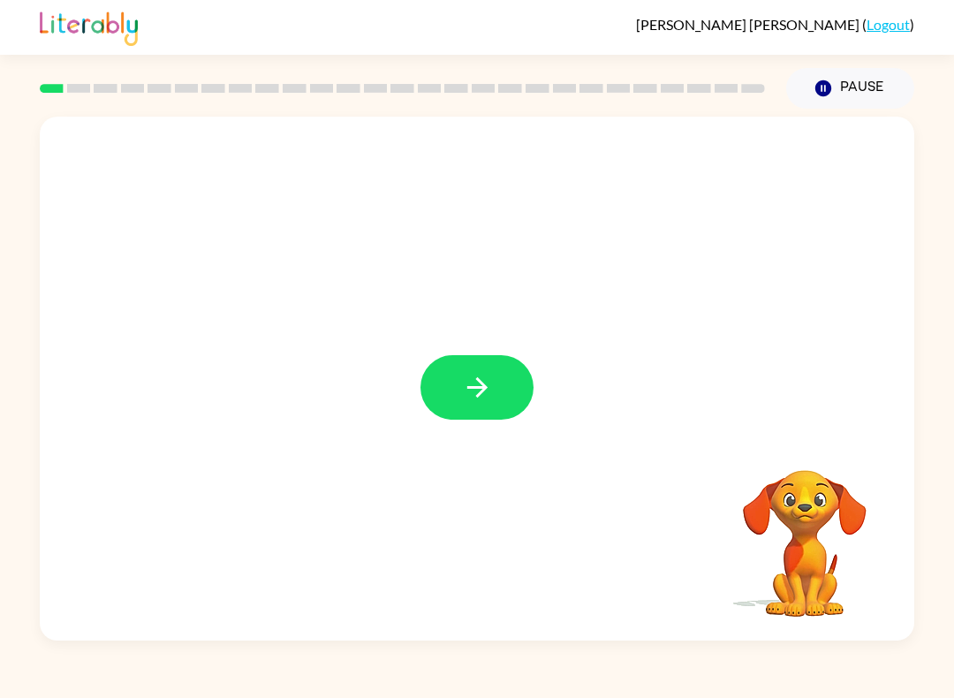
click at [502, 393] on button "button" at bounding box center [476, 387] width 113 height 64
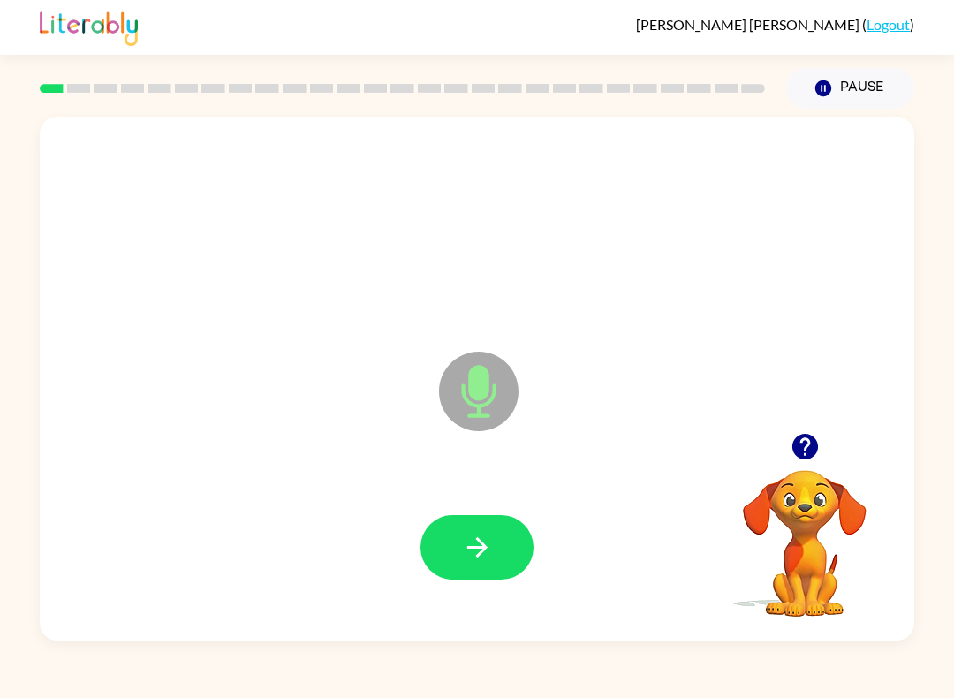
click at [493, 537] on button "button" at bounding box center [476, 547] width 113 height 64
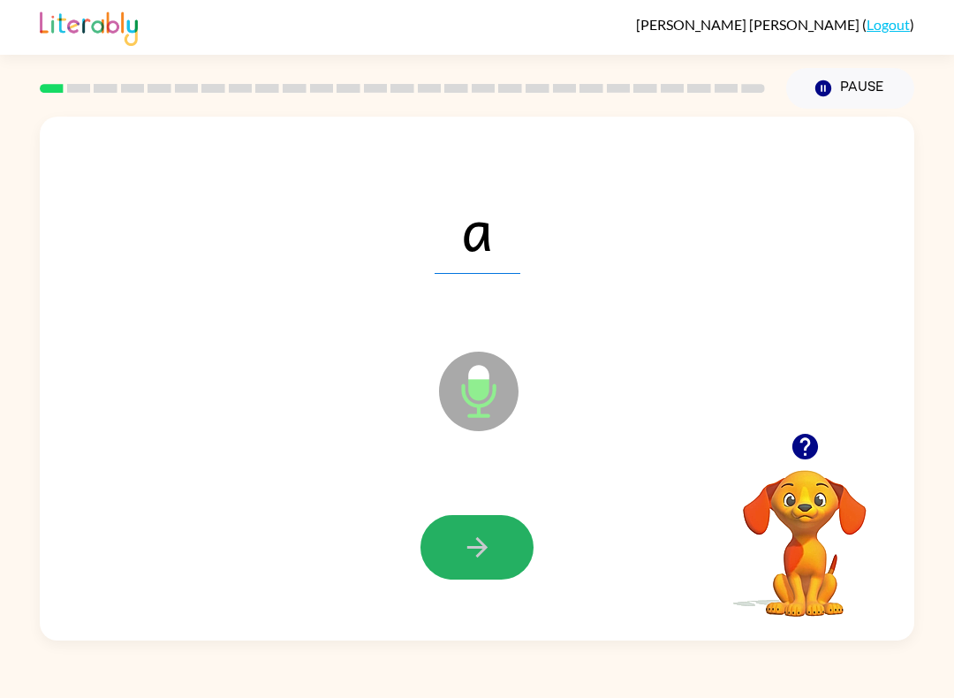
click at [481, 548] on icon "button" at bounding box center [476, 547] width 20 height 20
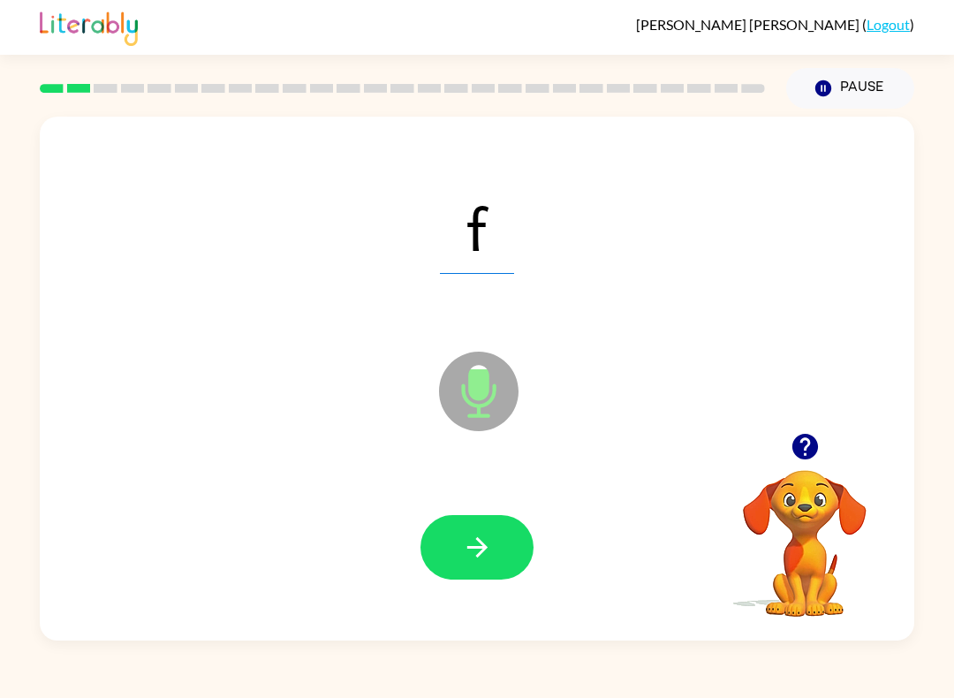
click at [505, 549] on button "button" at bounding box center [476, 547] width 113 height 64
click at [494, 578] on button "button" at bounding box center [476, 547] width 113 height 64
click at [474, 553] on icon "button" at bounding box center [477, 547] width 31 height 31
click at [429, 497] on div at bounding box center [476, 547] width 839 height 151
click at [455, 558] on button "button" at bounding box center [476, 547] width 113 height 64
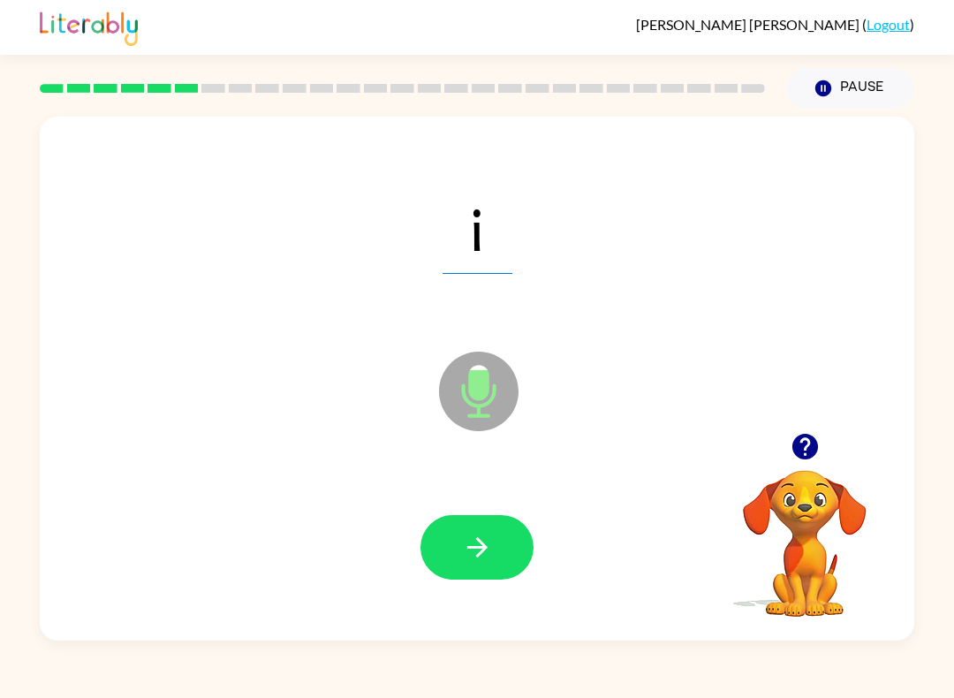
click at [489, 548] on icon "button" at bounding box center [477, 547] width 31 height 31
click at [499, 528] on button "button" at bounding box center [476, 547] width 113 height 64
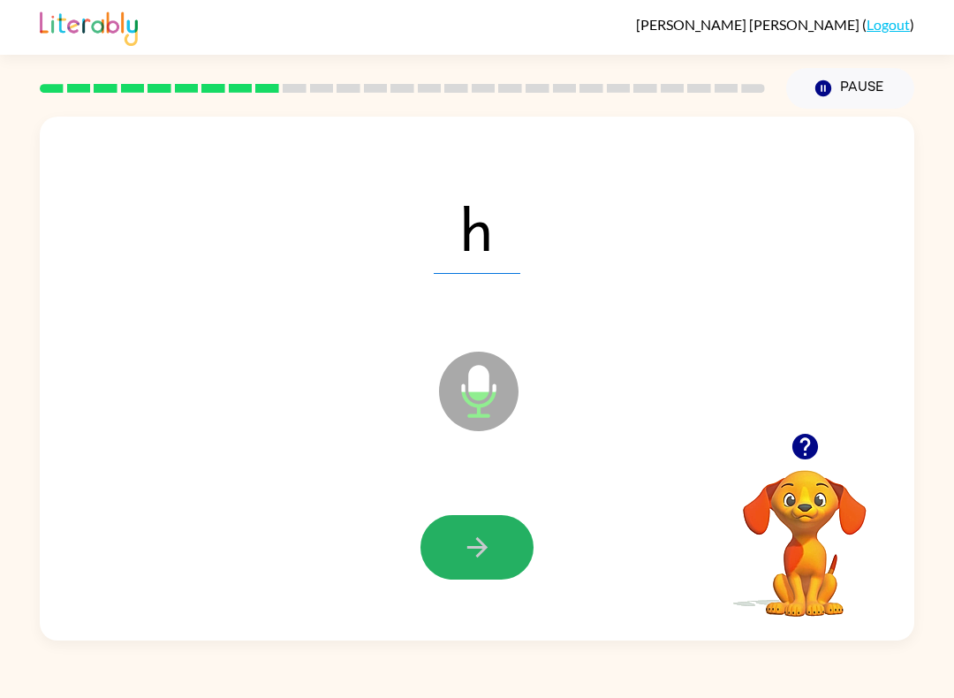
click at [509, 567] on button "button" at bounding box center [476, 547] width 113 height 64
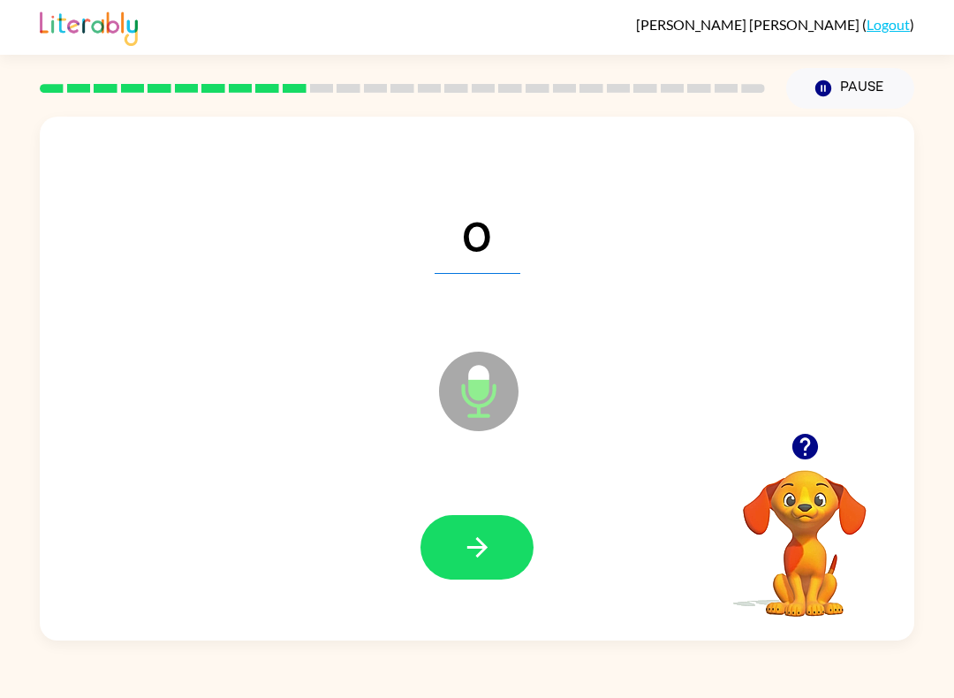
click at [483, 545] on icon "button" at bounding box center [476, 547] width 20 height 20
click at [497, 545] on button "button" at bounding box center [476, 547] width 113 height 64
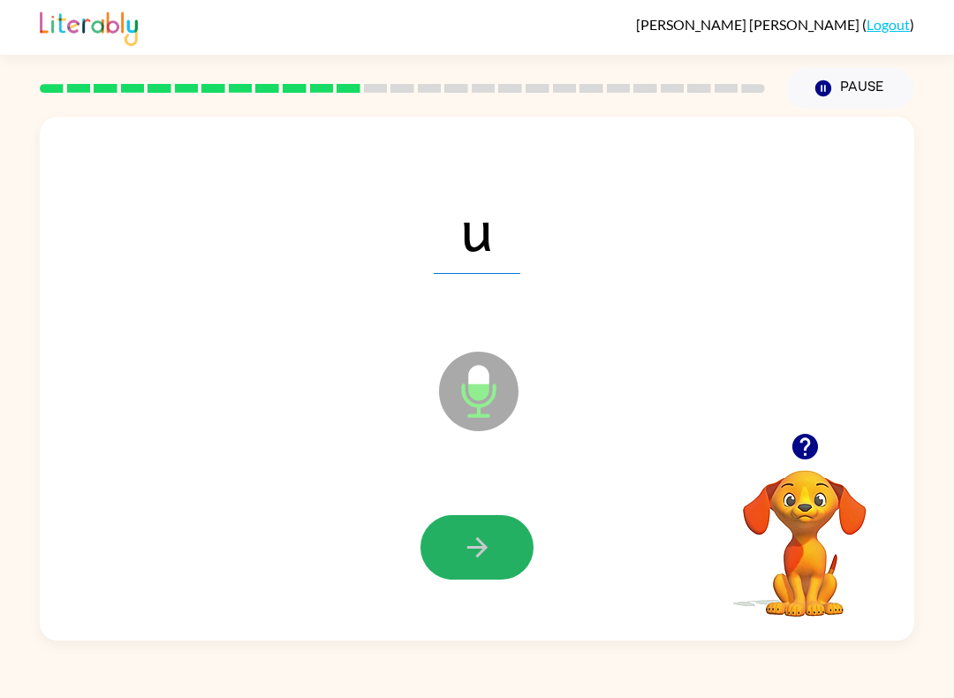
click at [530, 540] on button "button" at bounding box center [476, 547] width 113 height 64
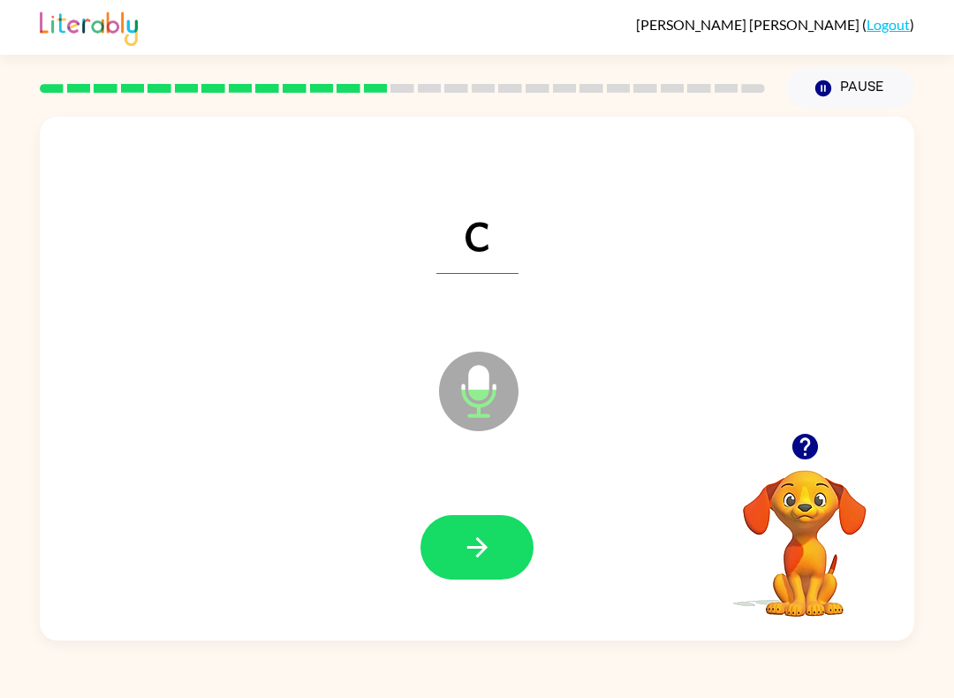
click at [487, 545] on icon "button" at bounding box center [477, 547] width 31 height 31
click at [515, 546] on button "button" at bounding box center [476, 547] width 113 height 64
click at [514, 537] on button "button" at bounding box center [476, 547] width 113 height 64
click at [497, 543] on button "button" at bounding box center [476, 547] width 113 height 64
click at [529, 563] on button "button" at bounding box center [476, 547] width 113 height 64
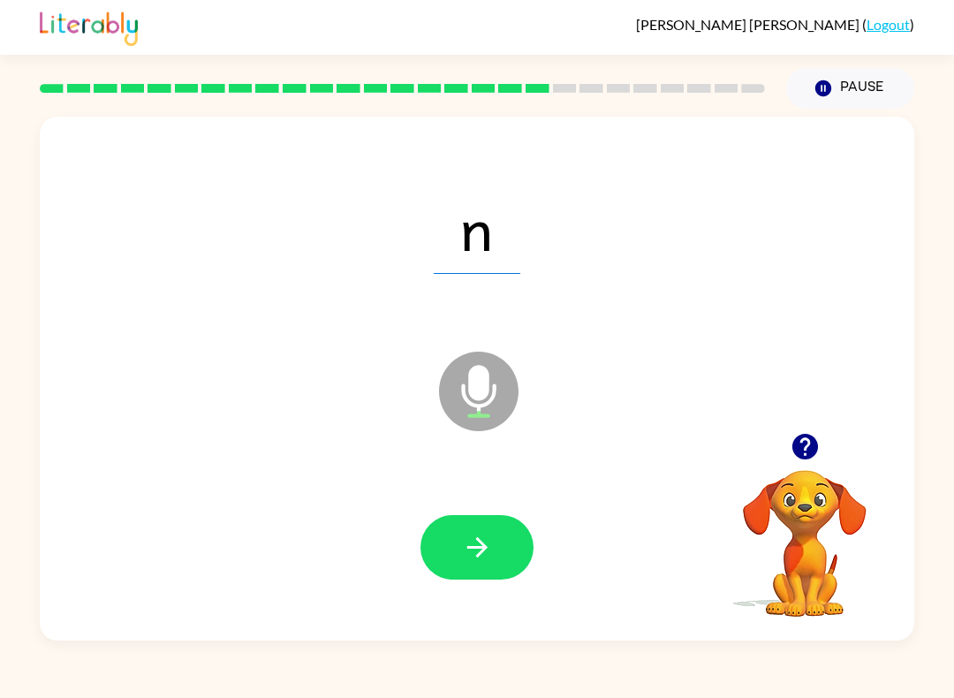
click at [511, 568] on button "button" at bounding box center [476, 547] width 113 height 64
click at [525, 521] on div at bounding box center [476, 547] width 113 height 64
click at [502, 537] on button "button" at bounding box center [476, 547] width 113 height 64
click at [480, 546] on icon "button" at bounding box center [477, 547] width 31 height 31
click at [505, 552] on button "button" at bounding box center [476, 547] width 113 height 64
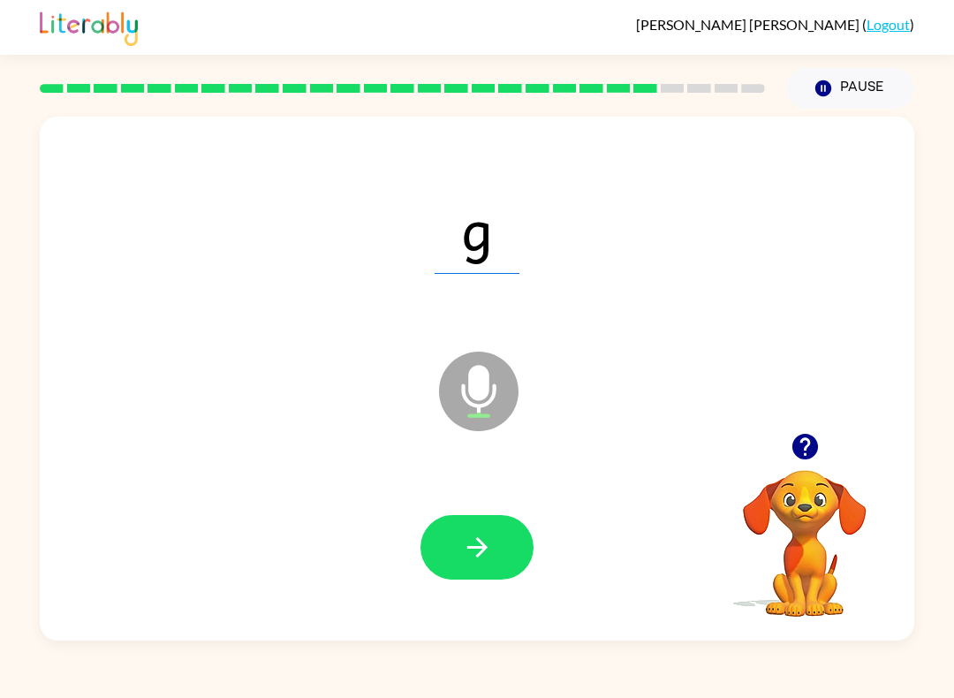
click at [509, 528] on button "button" at bounding box center [476, 547] width 113 height 64
click at [487, 541] on icon "button" at bounding box center [477, 547] width 31 height 31
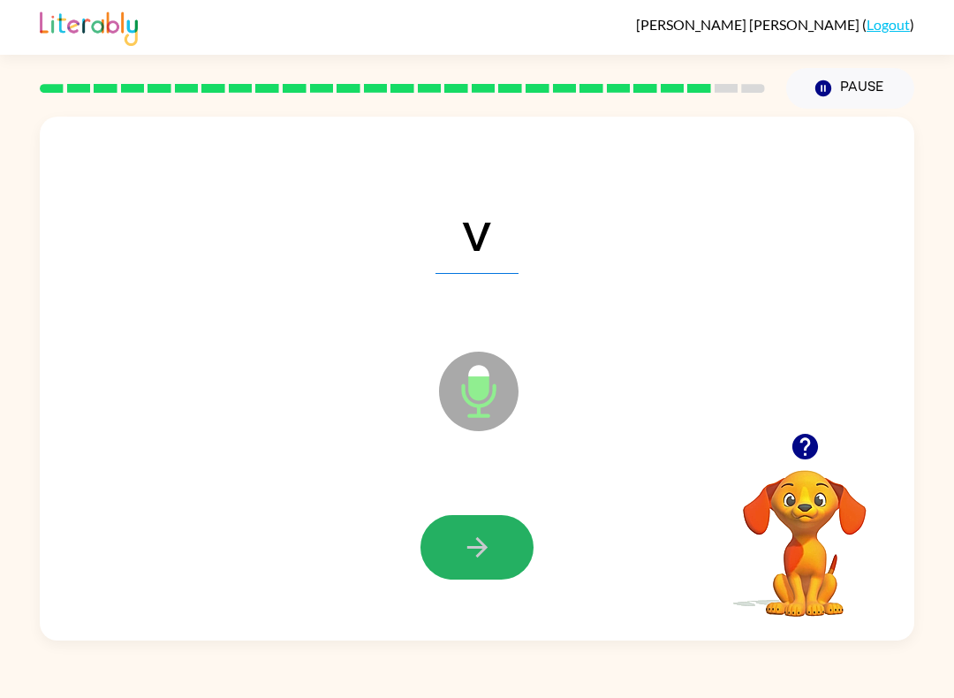
click at [493, 541] on button "button" at bounding box center [476, 547] width 113 height 64
